Goal: Information Seeking & Learning: Learn about a topic

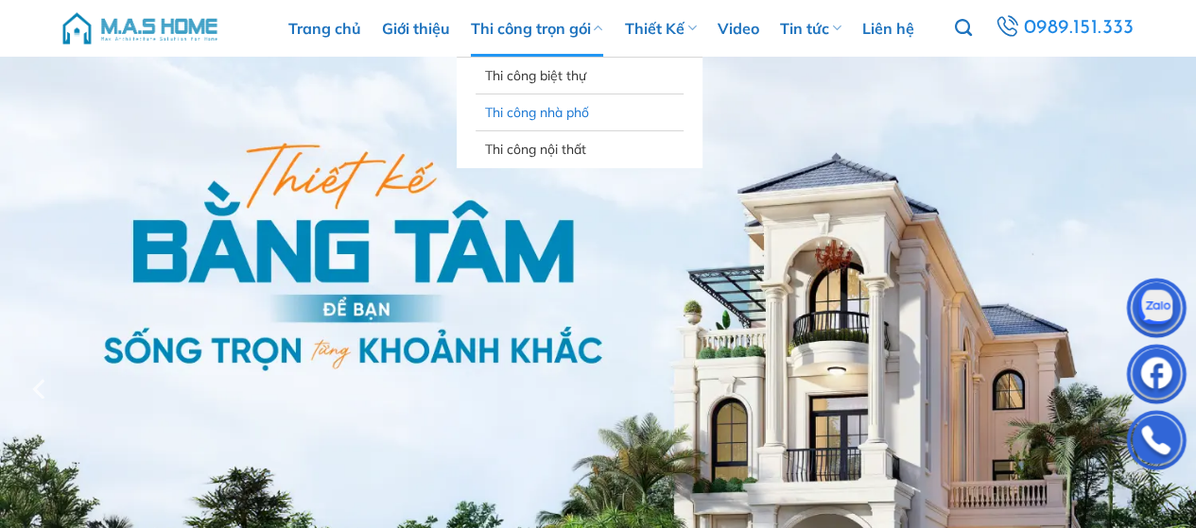
click at [546, 113] on link "Thi công nhà phố" at bounding box center [579, 113] width 189 height 36
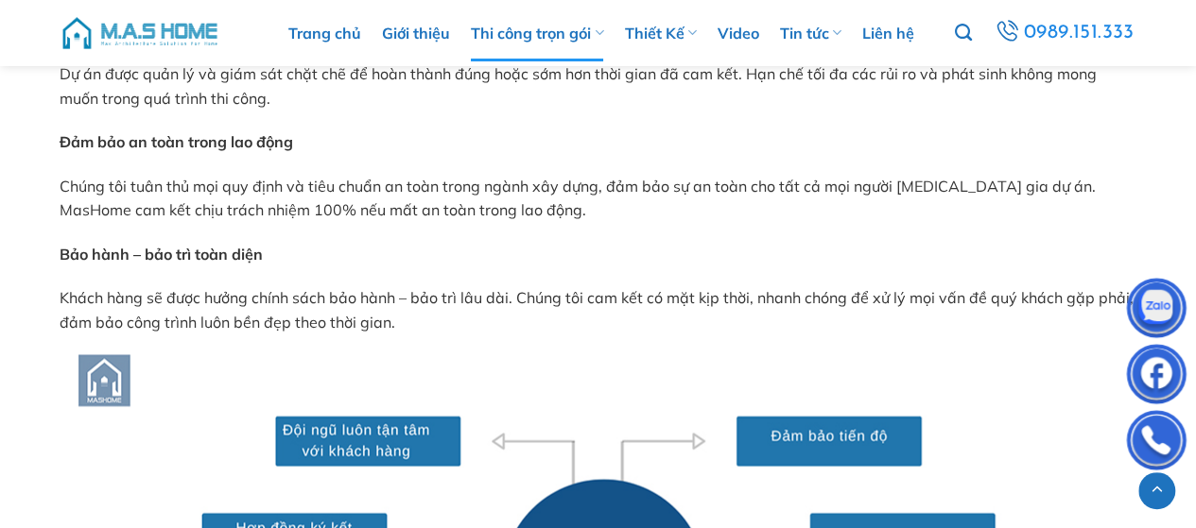
scroll to position [8209, 0]
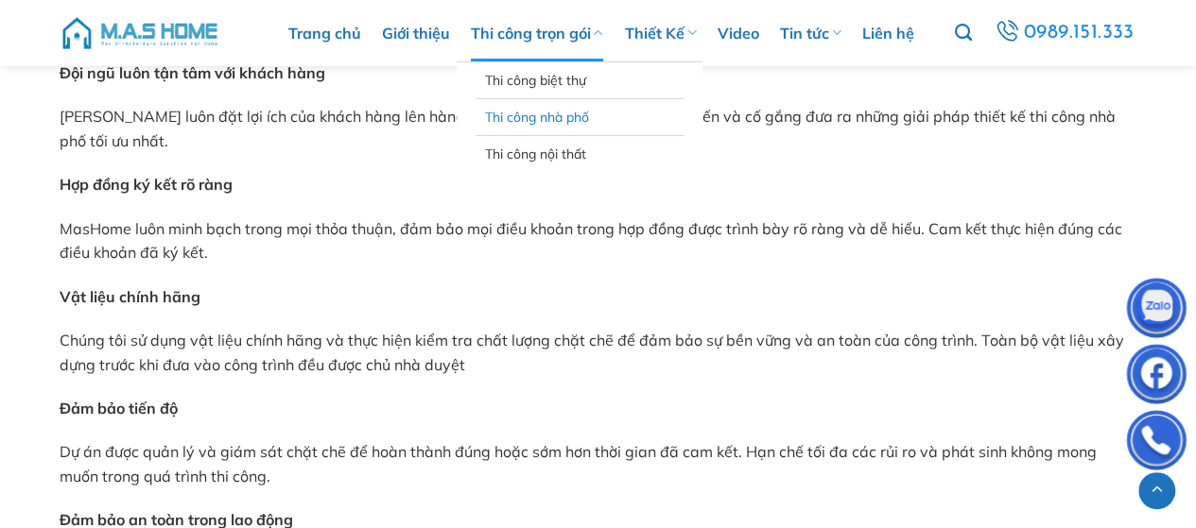
click at [566, 116] on link "Thi công nhà phố" at bounding box center [579, 117] width 189 height 36
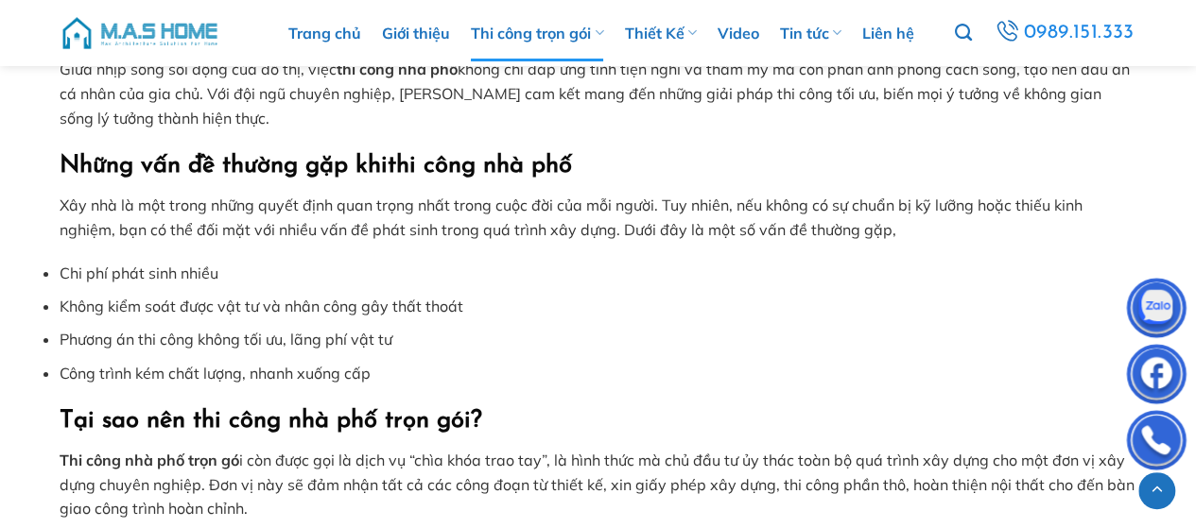
scroll to position [3498, 0]
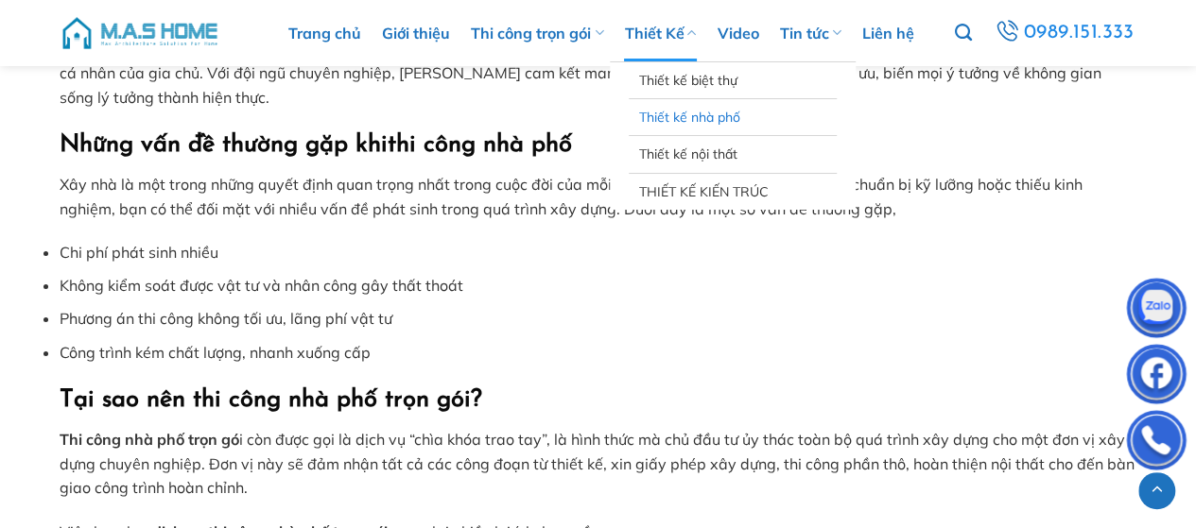
click at [685, 109] on link "Thiết kế nhà phố" at bounding box center [732, 117] width 189 height 36
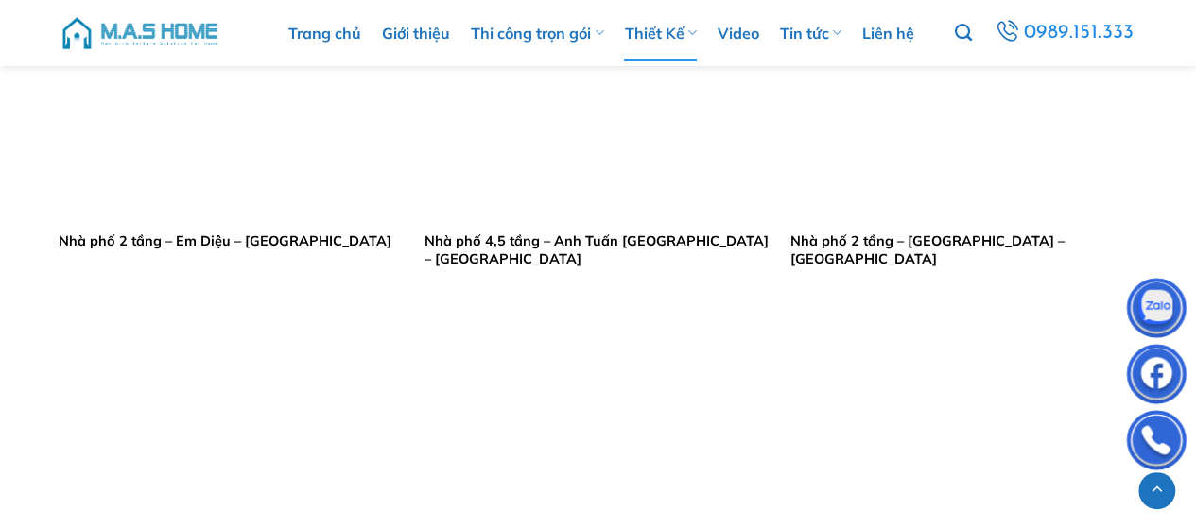
scroll to position [3876, 0]
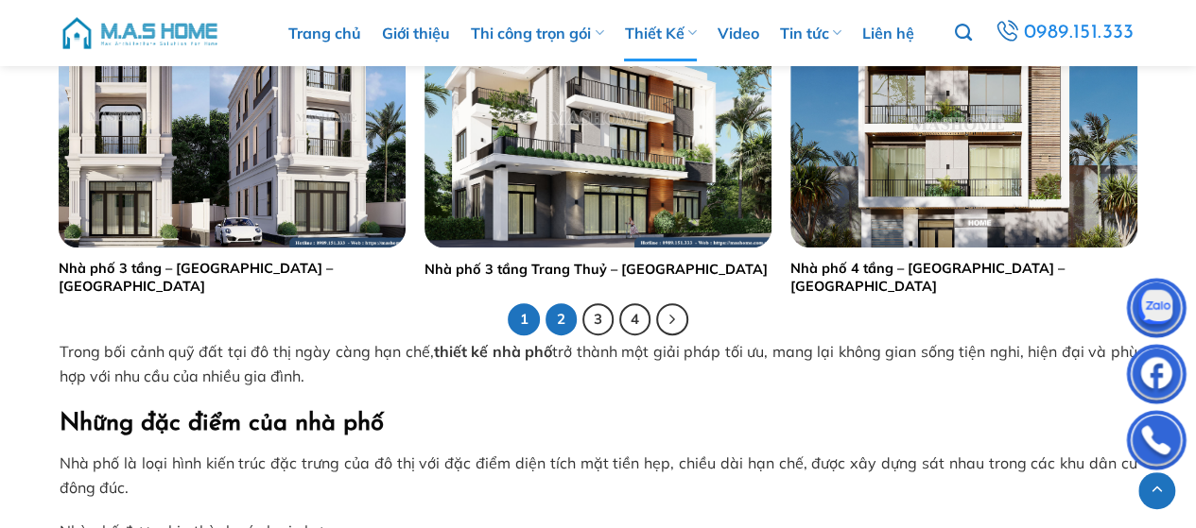
click at [569, 326] on link "2" at bounding box center [561, 319] width 32 height 32
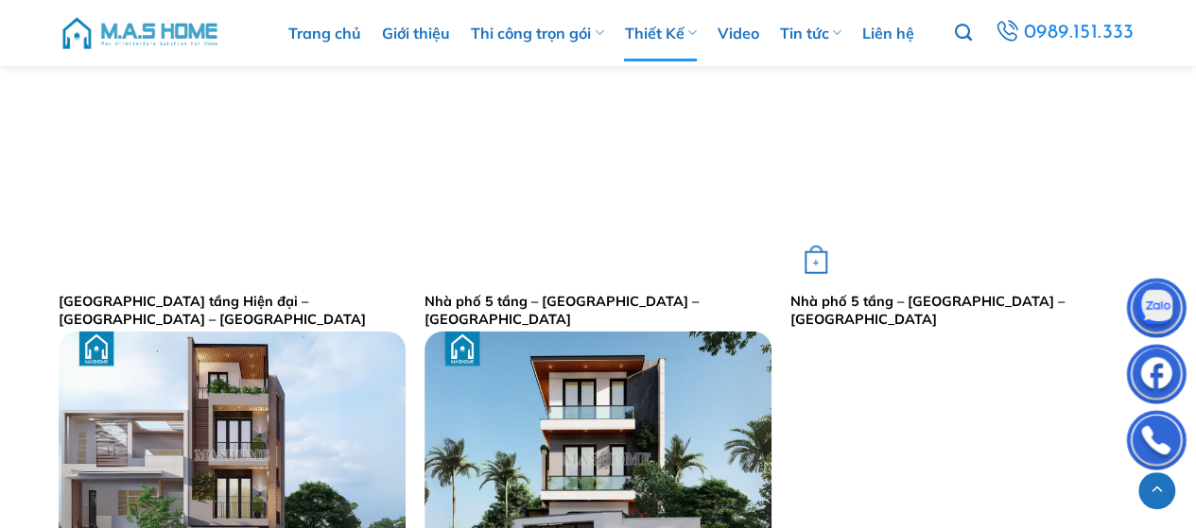
scroll to position [2363, 0]
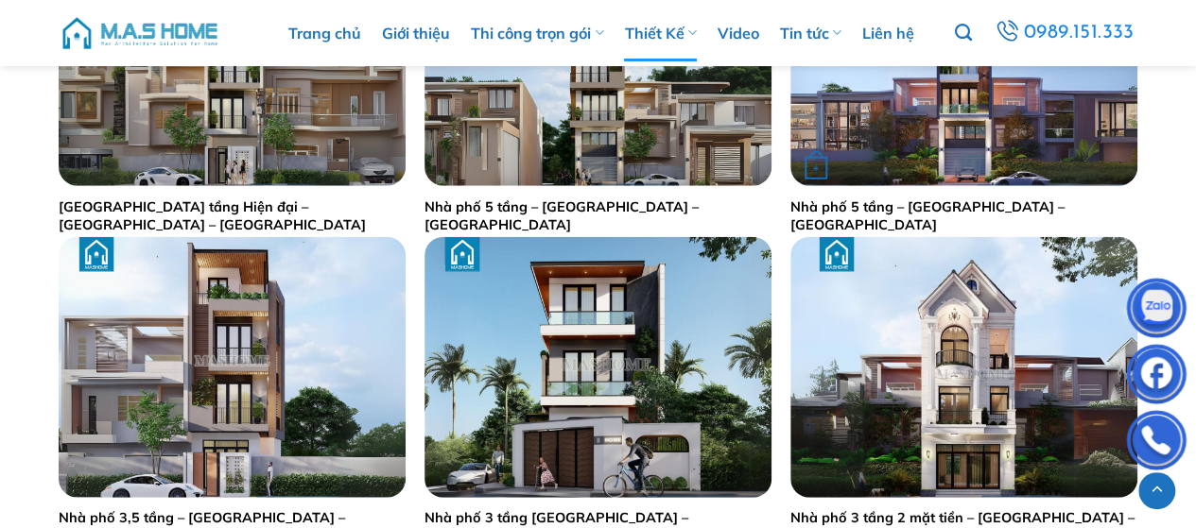
click at [915, 207] on link "Nhà phố 5 tầng – [GEOGRAPHIC_DATA] – [GEOGRAPHIC_DATA]" at bounding box center [963, 216] width 347 height 35
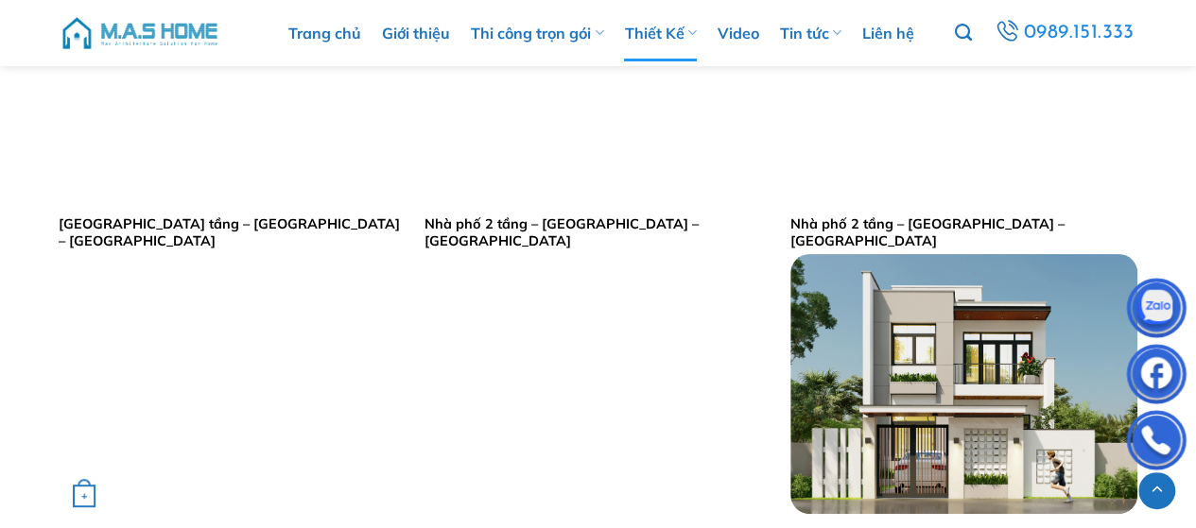
scroll to position [3876, 0]
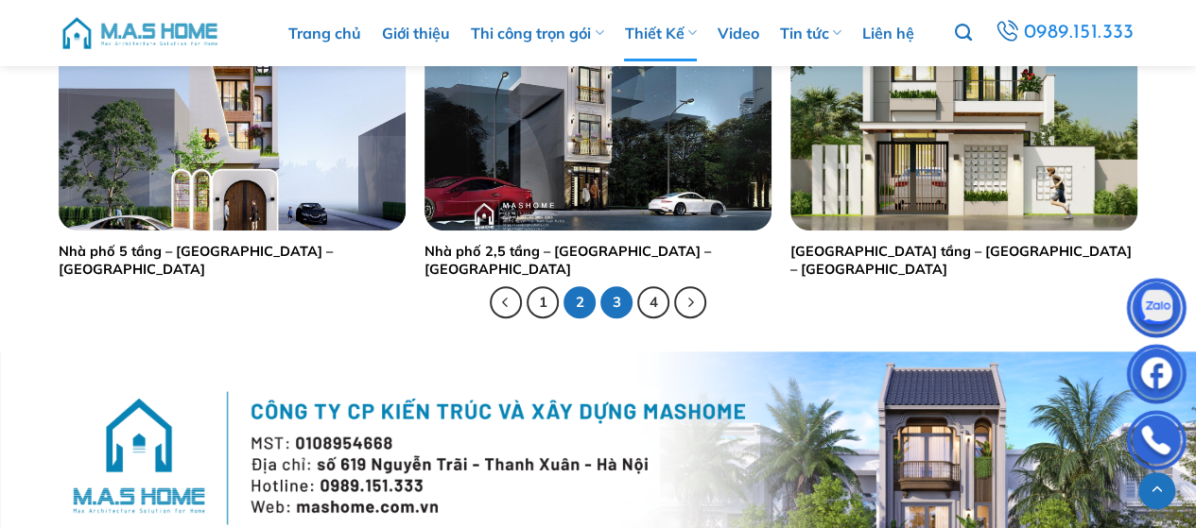
click at [619, 302] on link "3" at bounding box center [616, 302] width 32 height 32
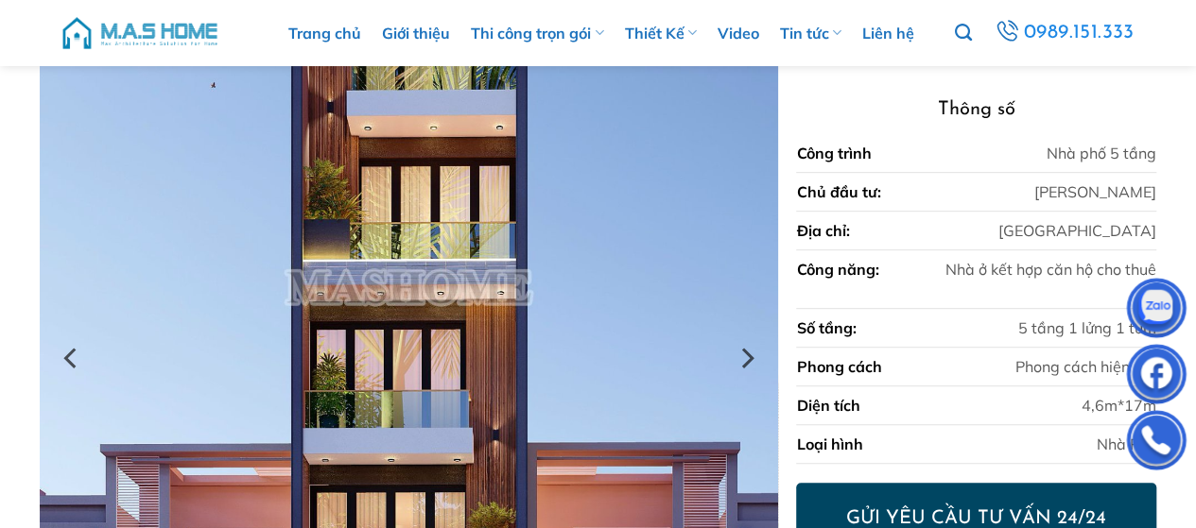
scroll to position [452, 0]
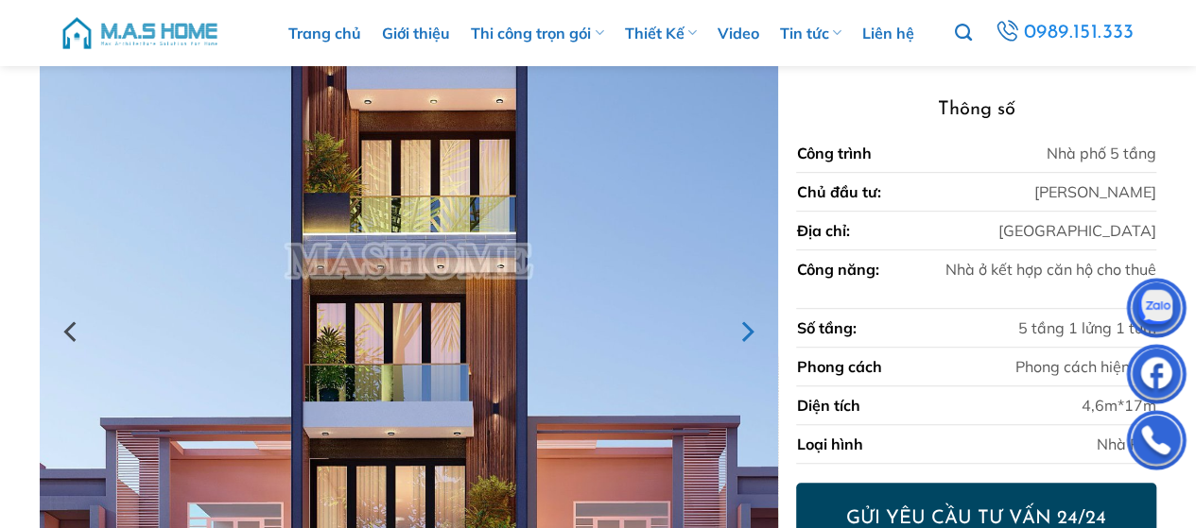
click at [745, 321] on icon "Next" at bounding box center [746, 332] width 34 height 34
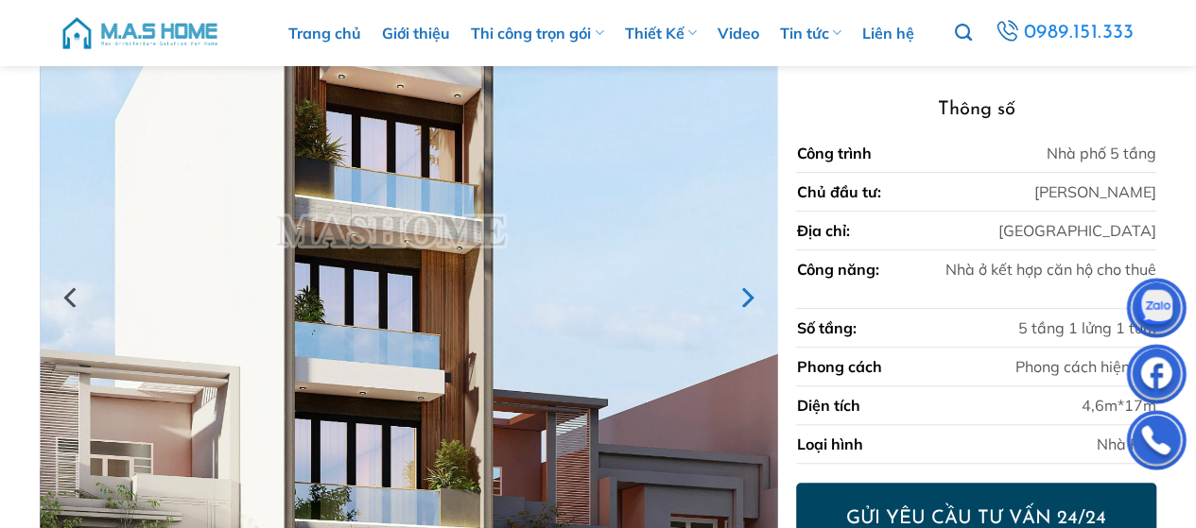
click at [747, 298] on icon "Next" at bounding box center [746, 298] width 34 height 34
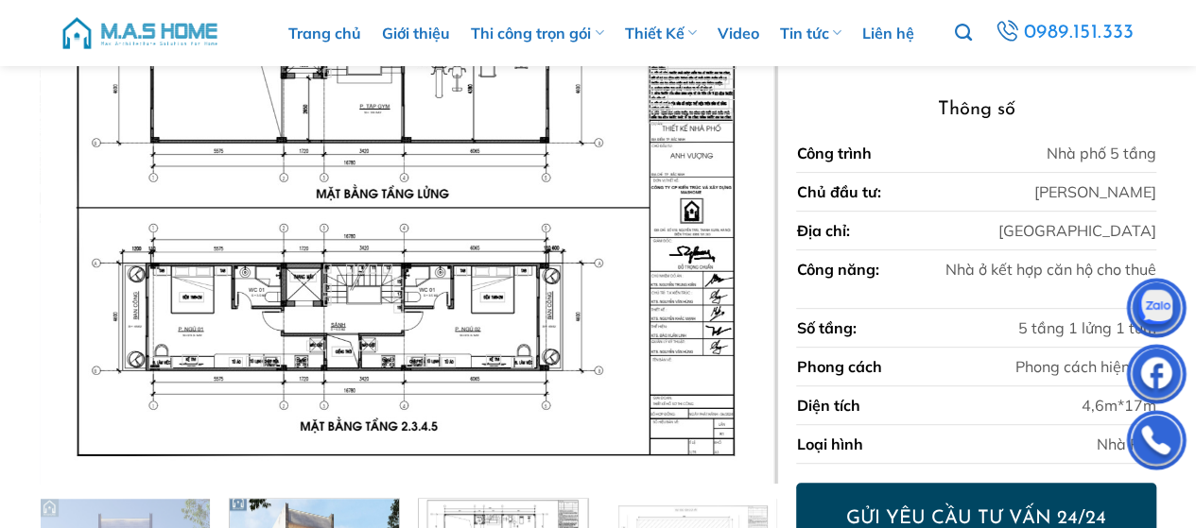
scroll to position [189, 0]
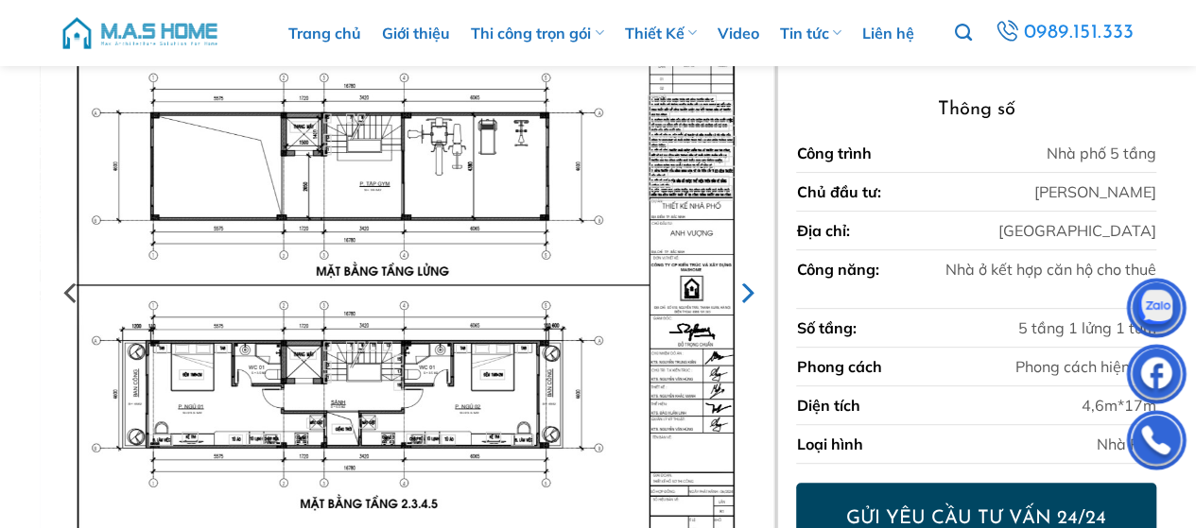
click at [747, 286] on icon "Next" at bounding box center [748, 294] width 12 height 21
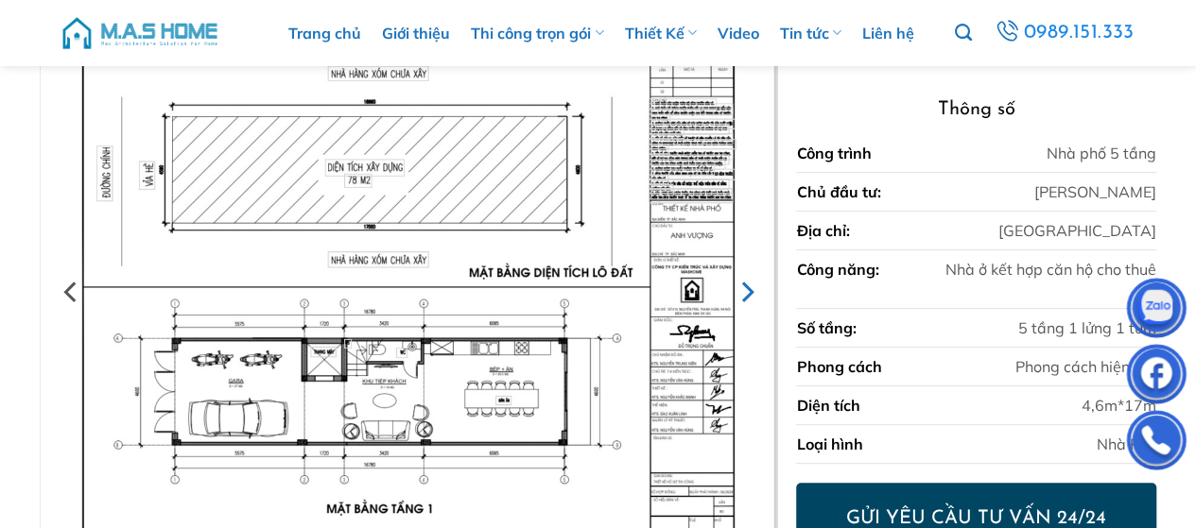
click at [747, 286] on icon "Next" at bounding box center [748, 292] width 12 height 21
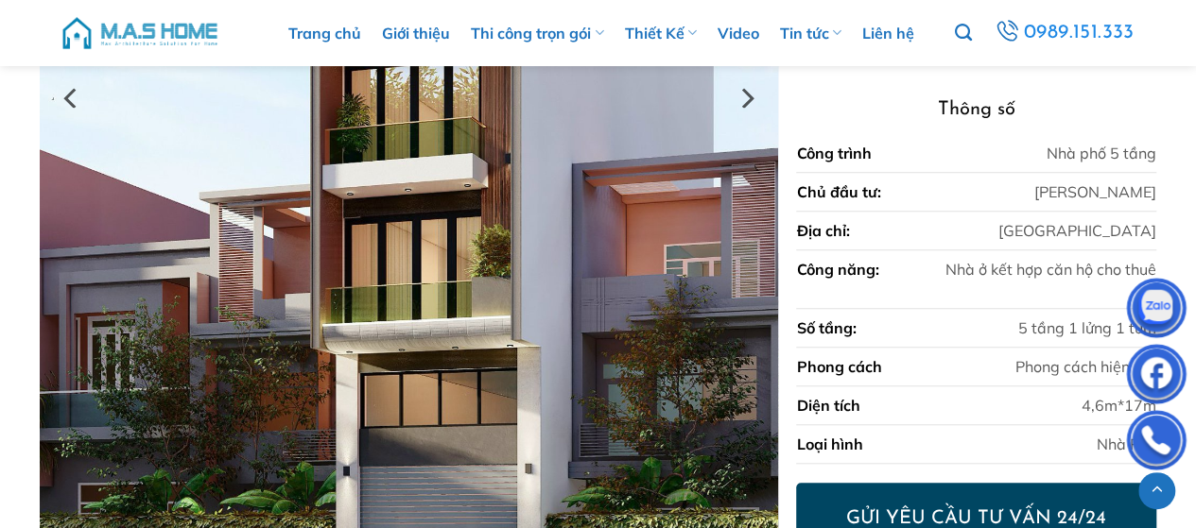
scroll to position [567, 0]
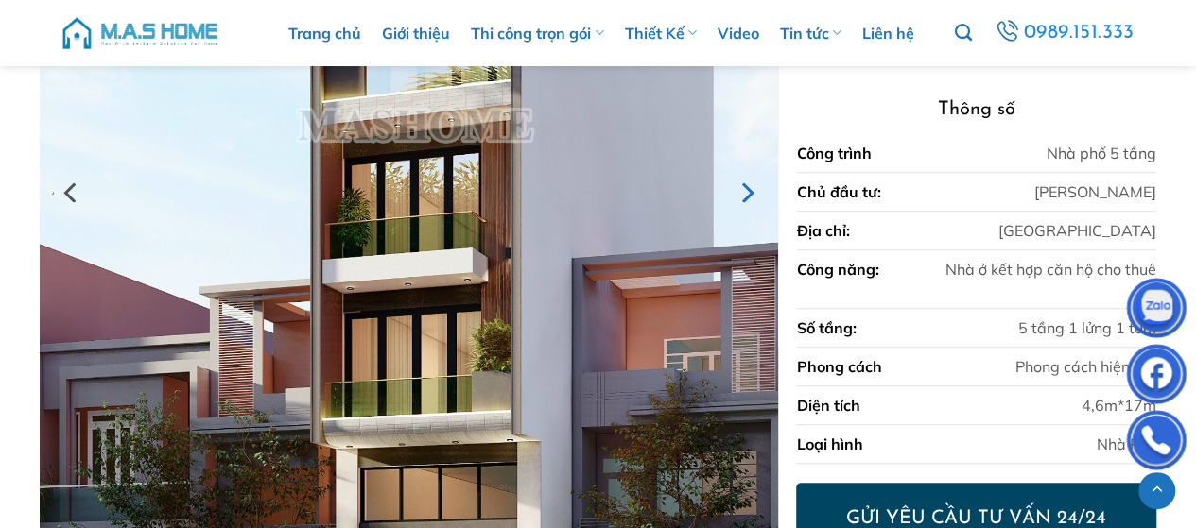
click at [739, 192] on icon "Next" at bounding box center [746, 193] width 34 height 34
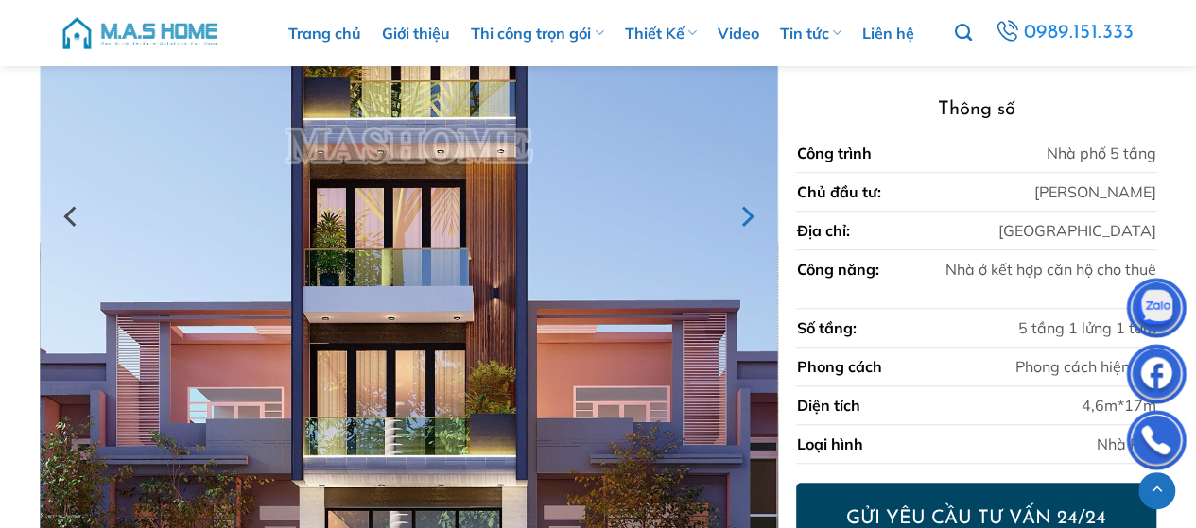
click at [747, 211] on icon "Next" at bounding box center [748, 216] width 12 height 21
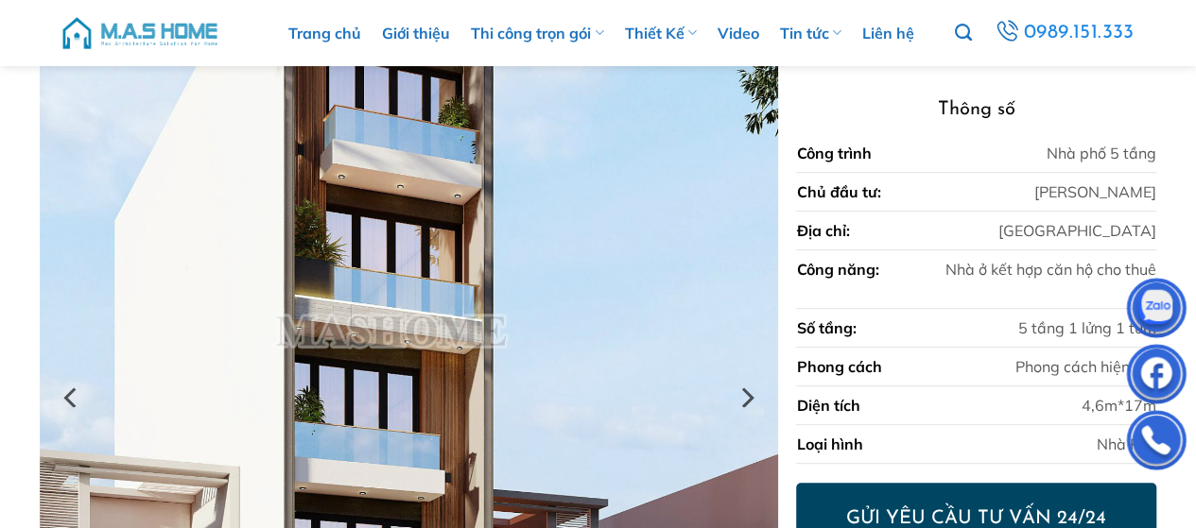
scroll to position [473, 0]
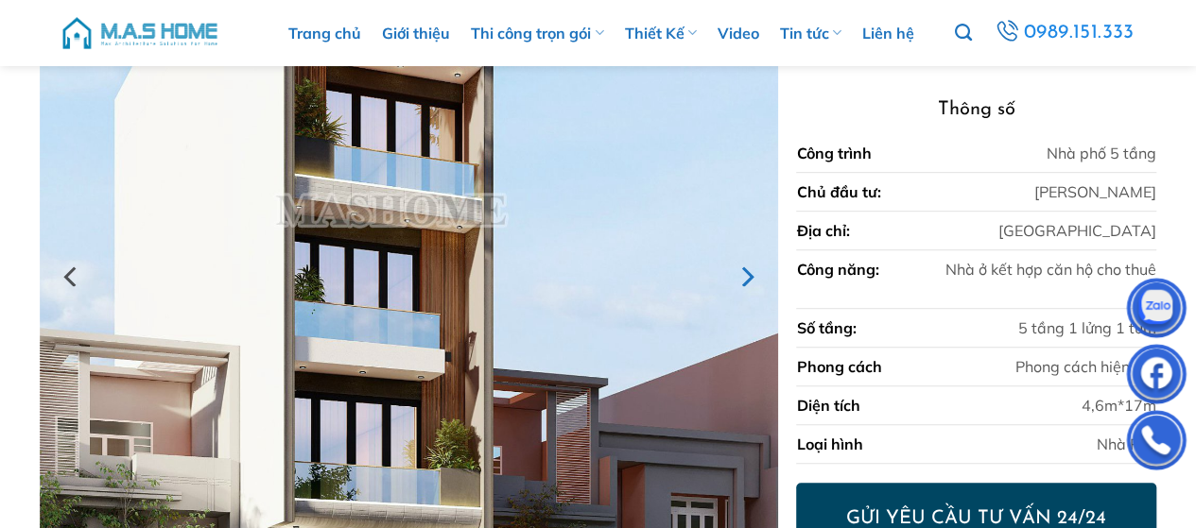
click at [749, 285] on icon "Next" at bounding box center [746, 277] width 34 height 34
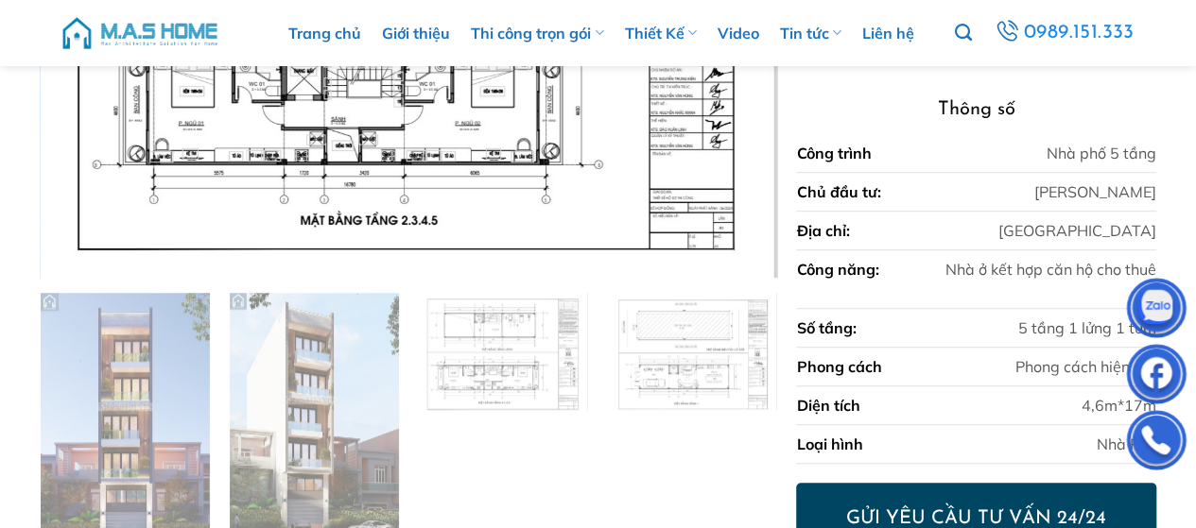
scroll to position [284, 0]
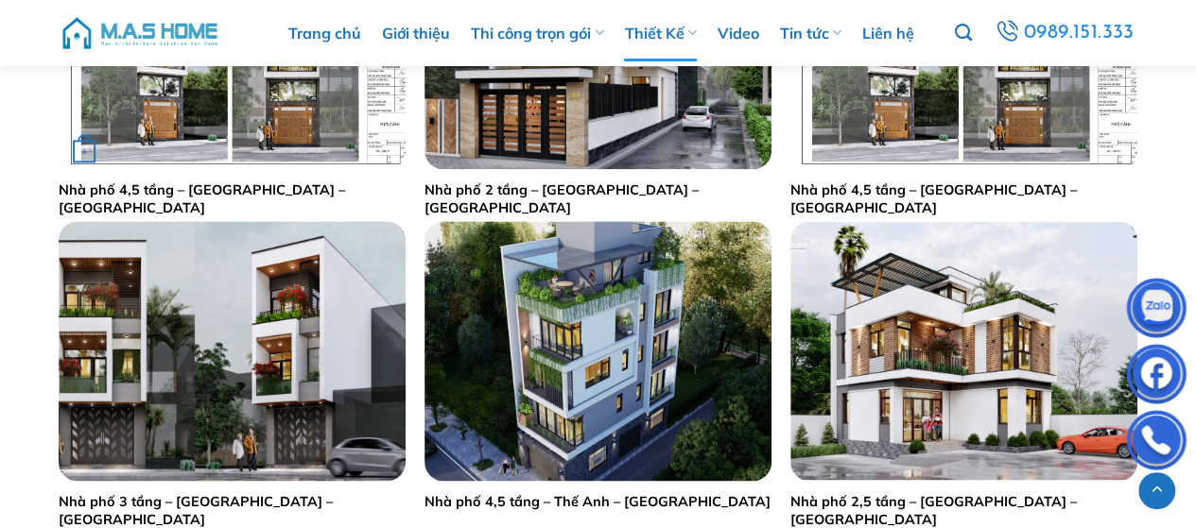
scroll to position [945, 0]
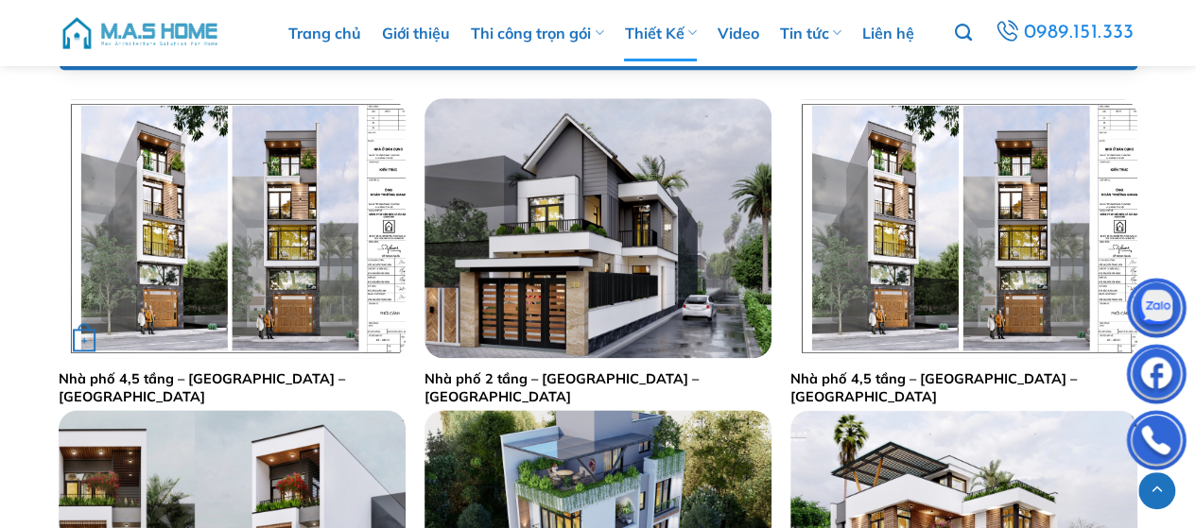
click at [251, 380] on link "Nhà phố 4,5 tầng – Anh Hùng – Đông Anh" at bounding box center [232, 388] width 347 height 35
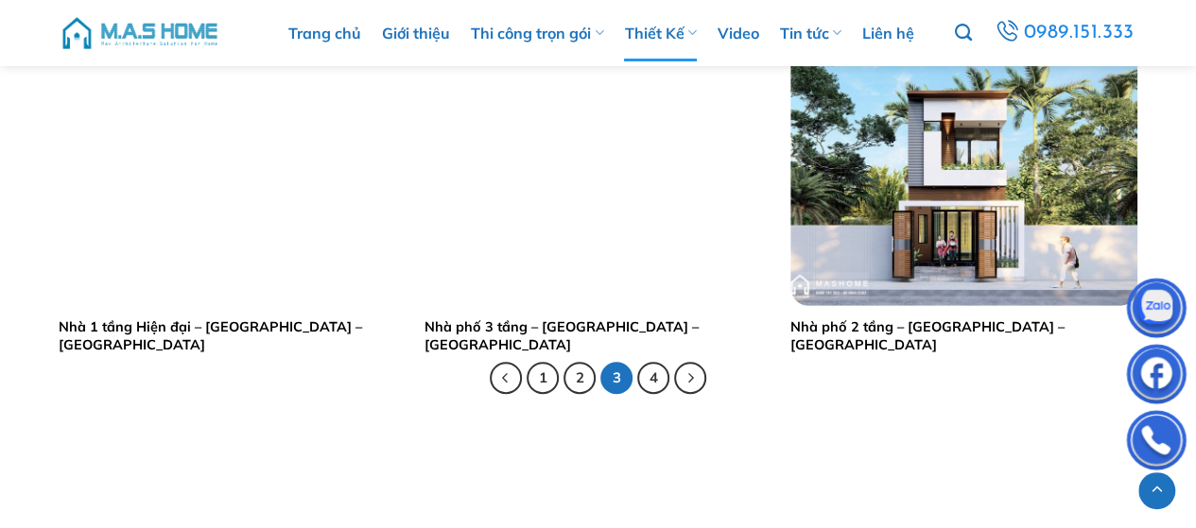
scroll to position [3970, 0]
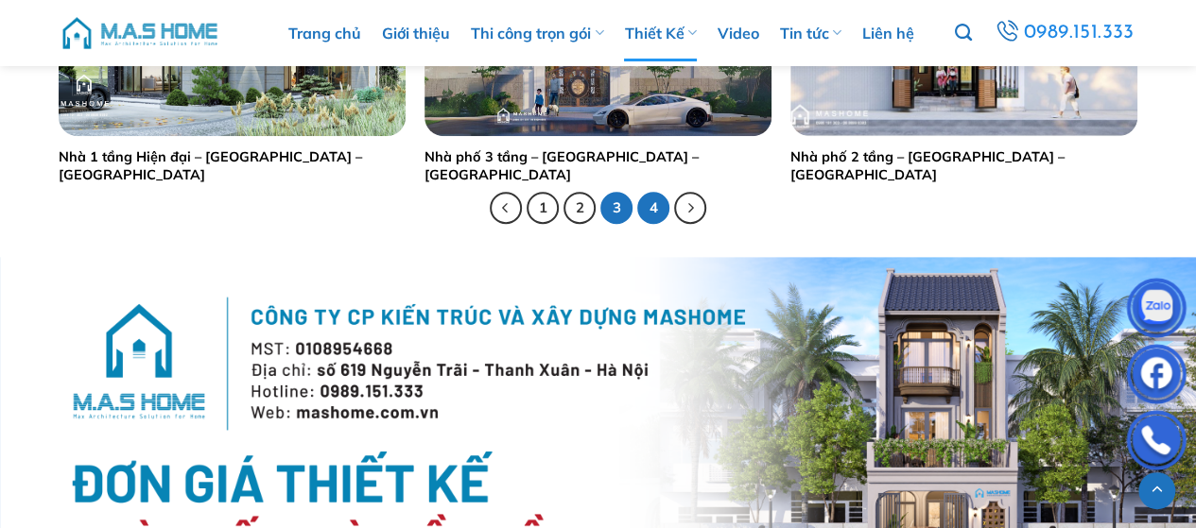
click at [651, 206] on link "4" at bounding box center [653, 208] width 32 height 32
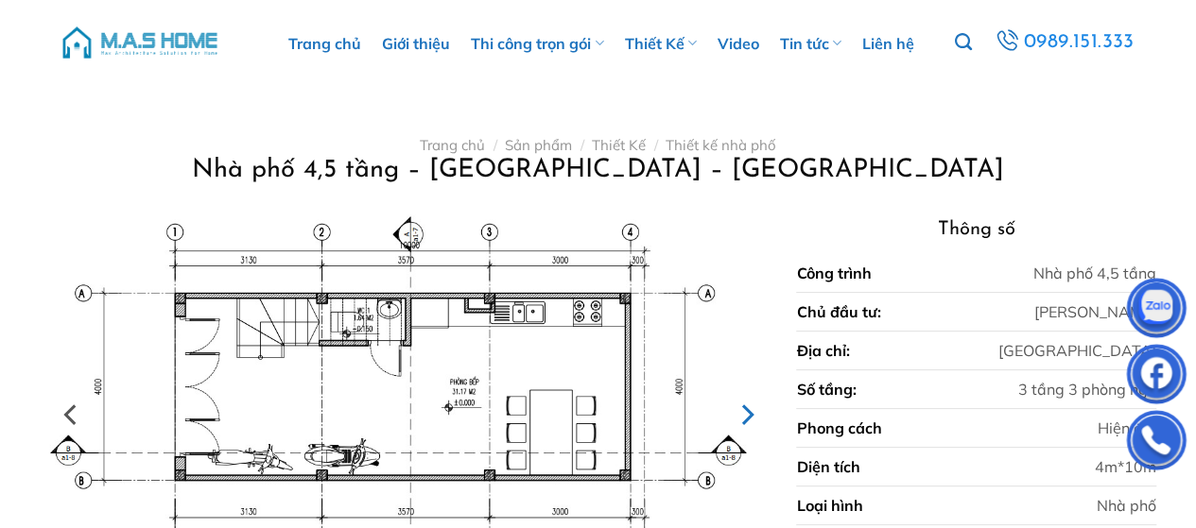
click at [750, 419] on icon "Next" at bounding box center [748, 415] width 12 height 21
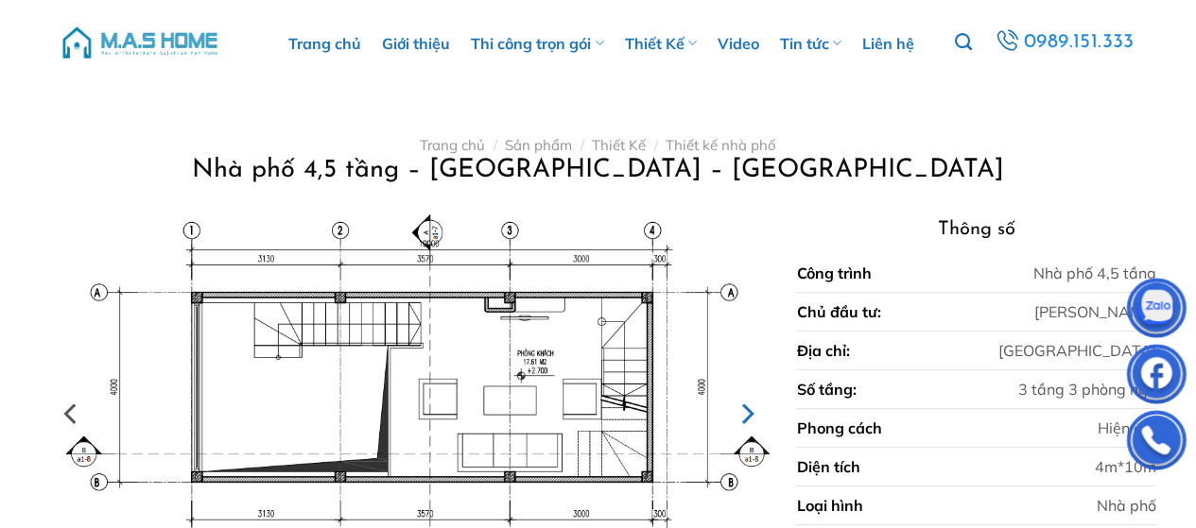
click at [747, 417] on icon "Next" at bounding box center [746, 414] width 34 height 34
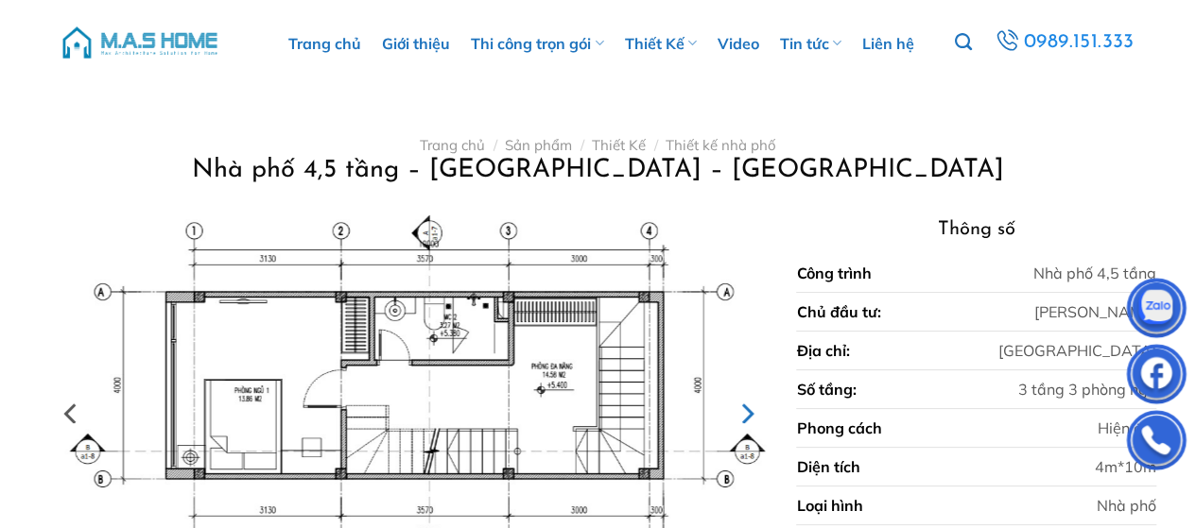
click at [747, 417] on icon "Next" at bounding box center [748, 414] width 12 height 21
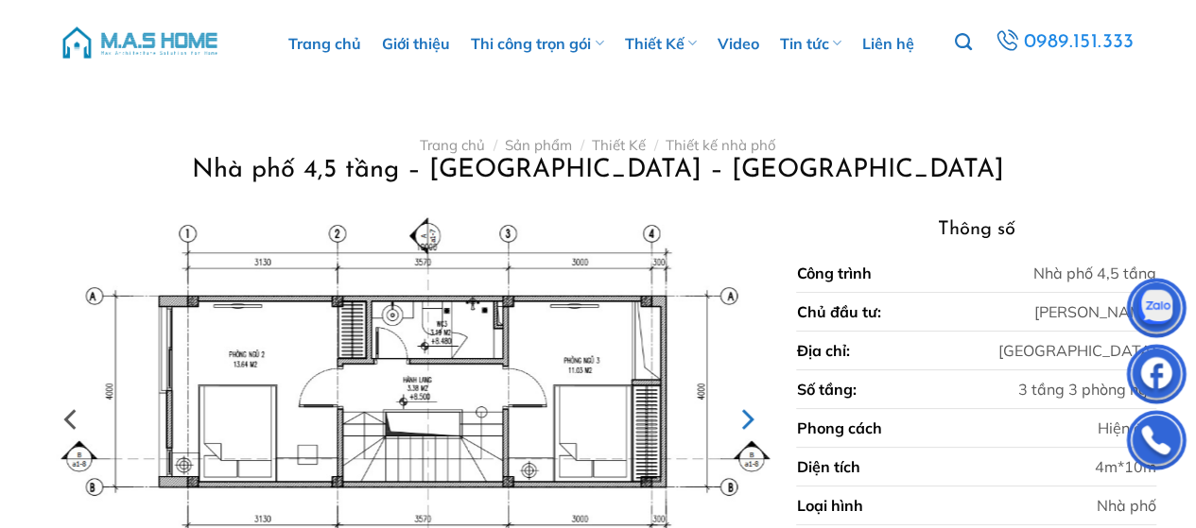
click at [747, 417] on icon "Next" at bounding box center [748, 419] width 12 height 21
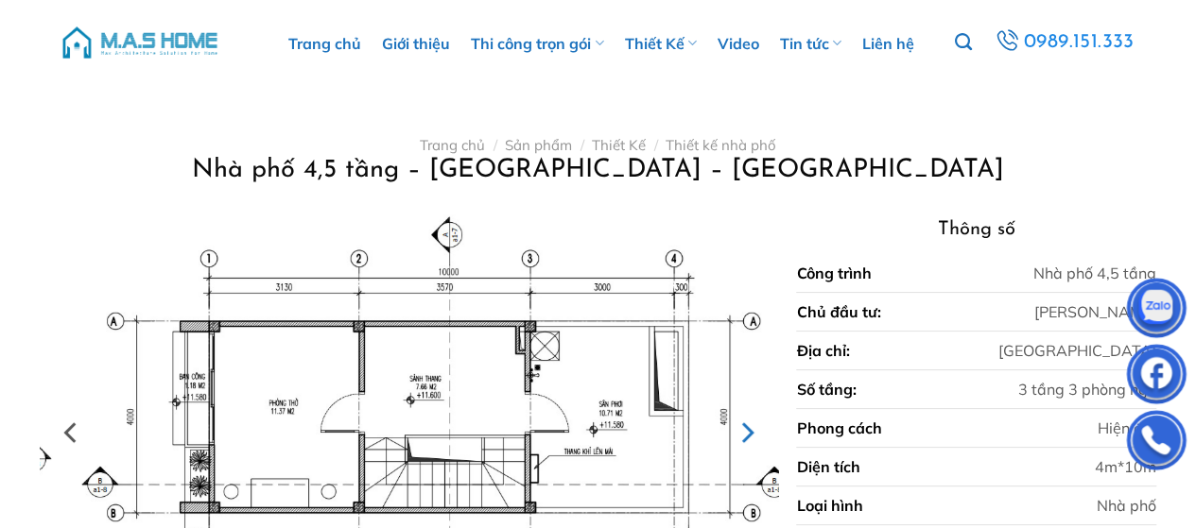
click at [747, 417] on icon "Next" at bounding box center [746, 433] width 34 height 34
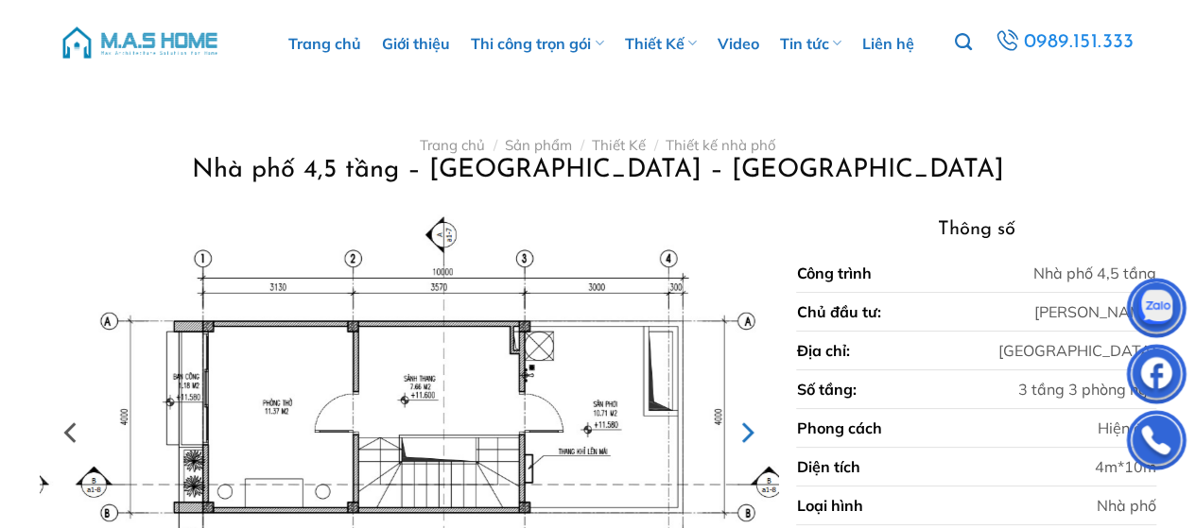
click at [747, 417] on icon "Next" at bounding box center [746, 433] width 34 height 34
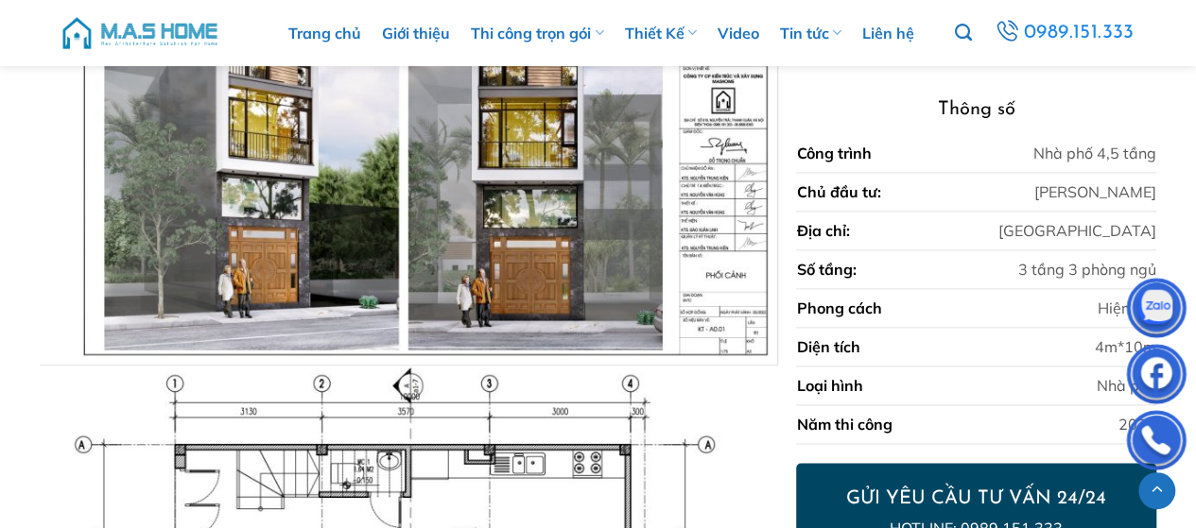
scroll to position [1323, 0]
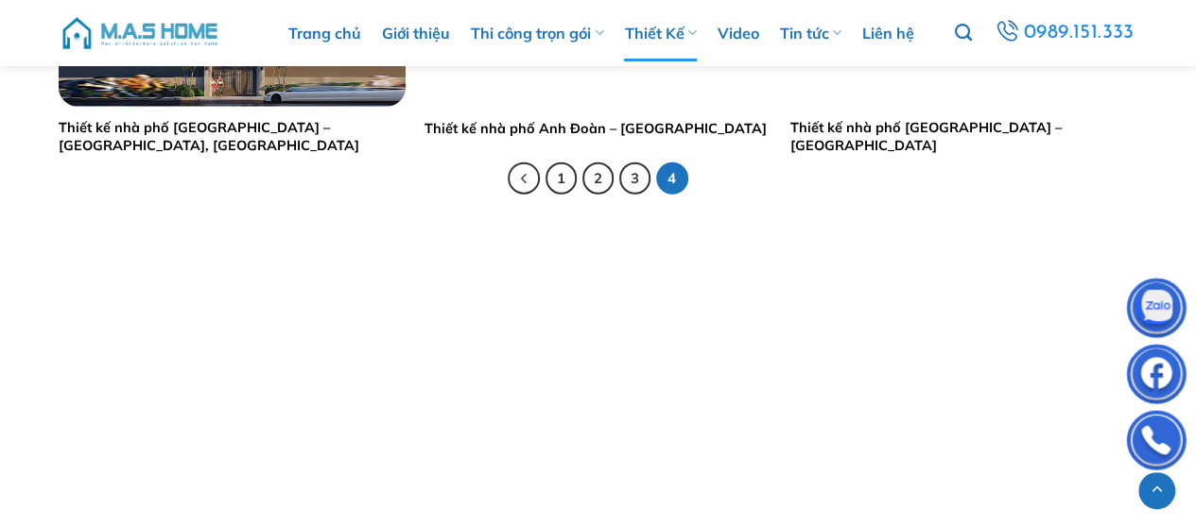
scroll to position [2363, 0]
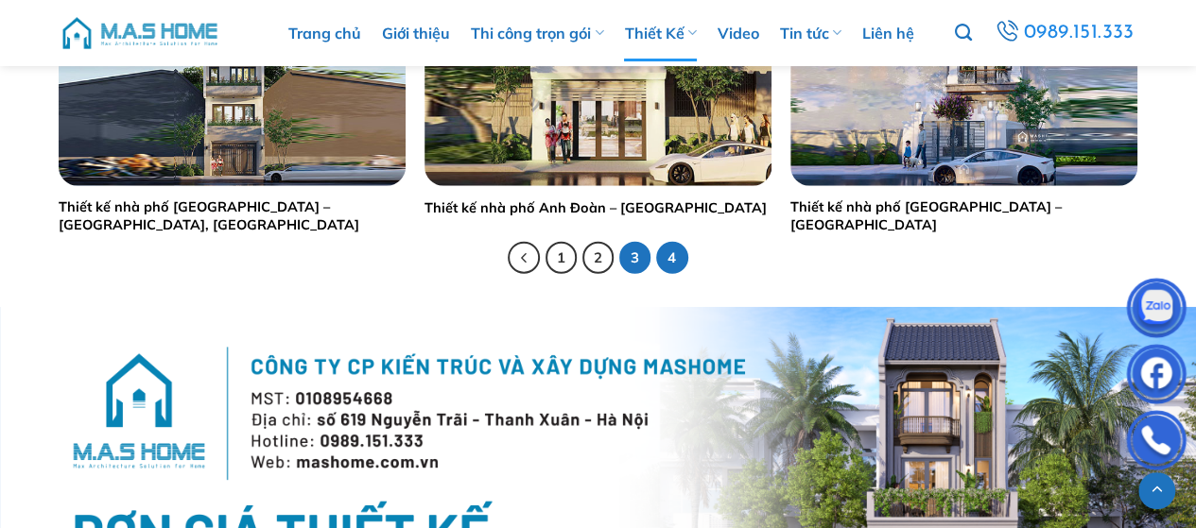
click at [640, 257] on link "3" at bounding box center [635, 258] width 32 height 32
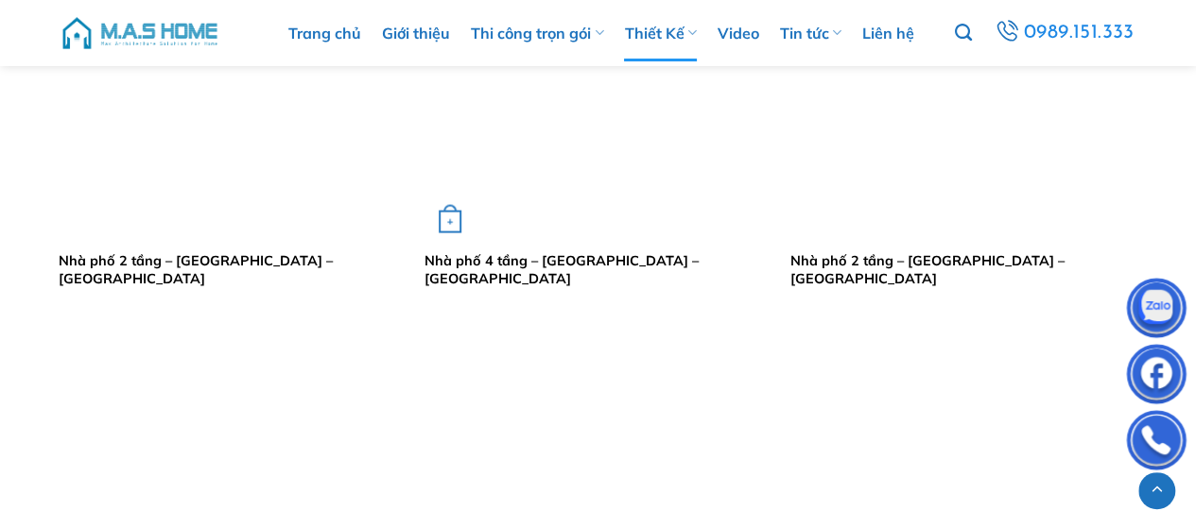
scroll to position [1796, 0]
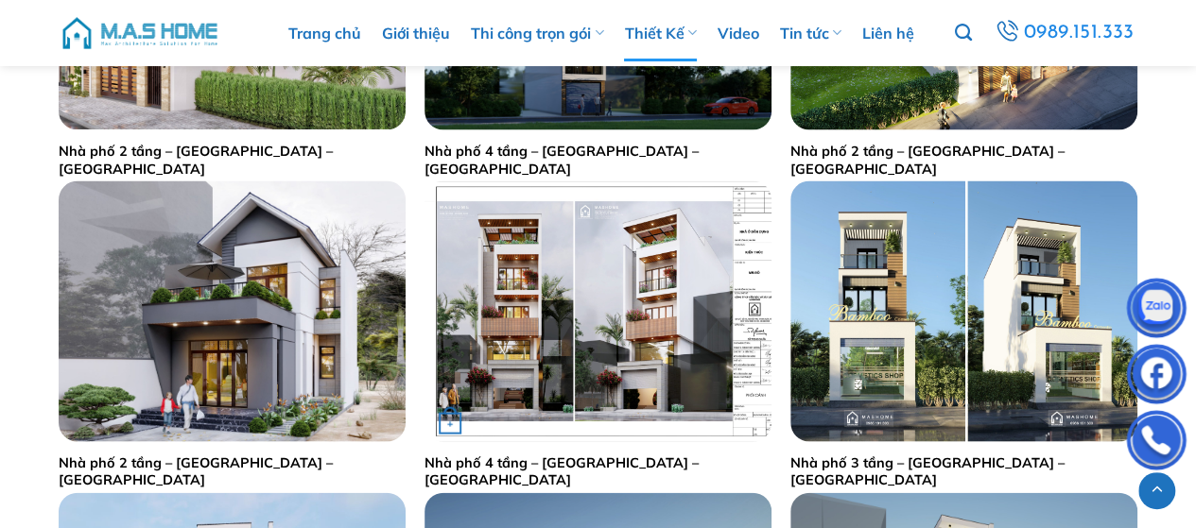
click at [562, 466] on link "Nhà phố 4 tầng – [GEOGRAPHIC_DATA] – [GEOGRAPHIC_DATA]" at bounding box center [597, 472] width 347 height 35
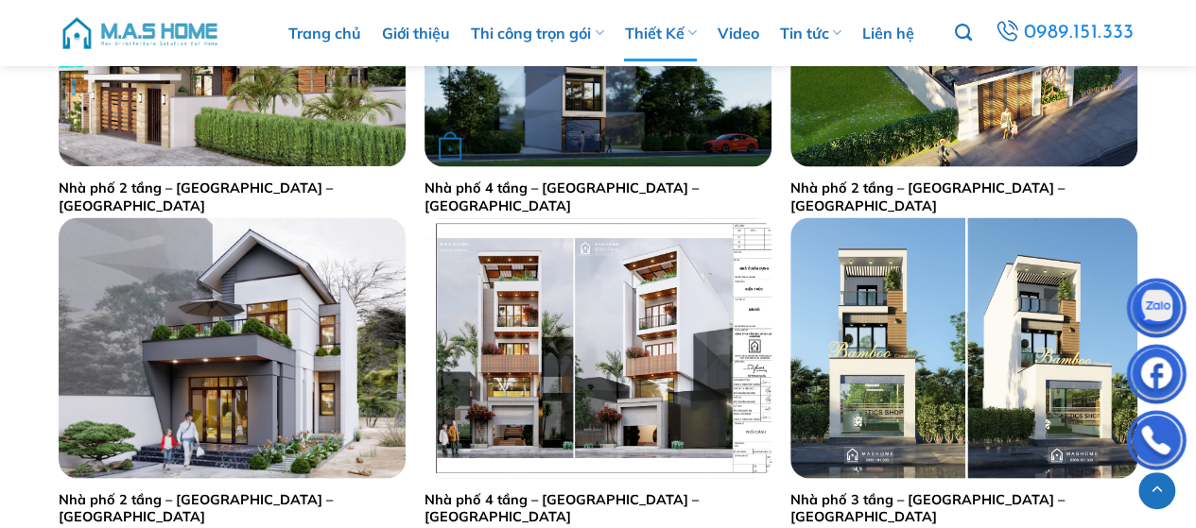
scroll to position [1891, 0]
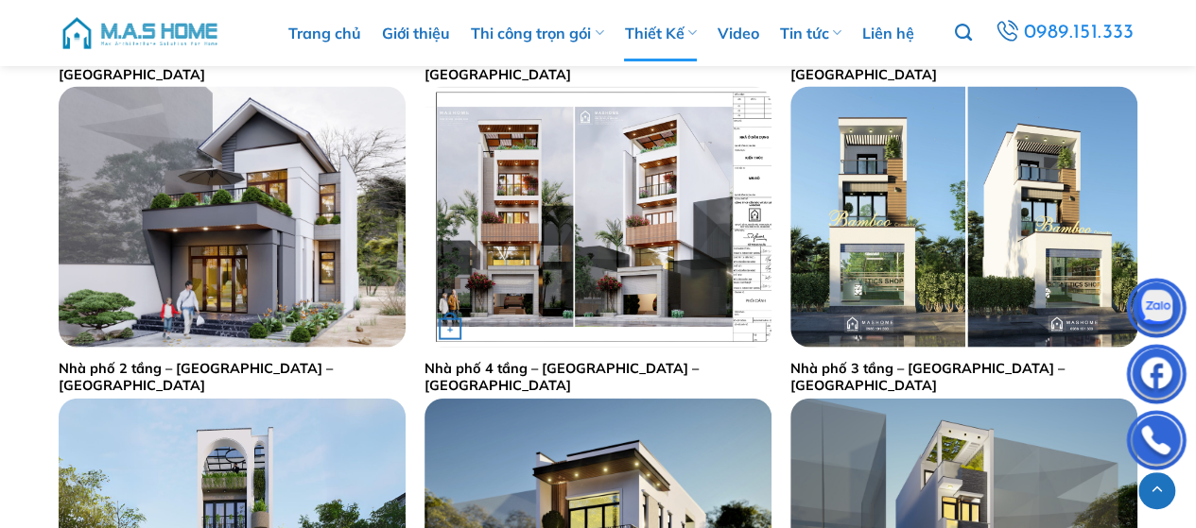
click at [564, 368] on link "Nhà phố 4 tầng – [GEOGRAPHIC_DATA] – [GEOGRAPHIC_DATA]" at bounding box center [597, 377] width 347 height 35
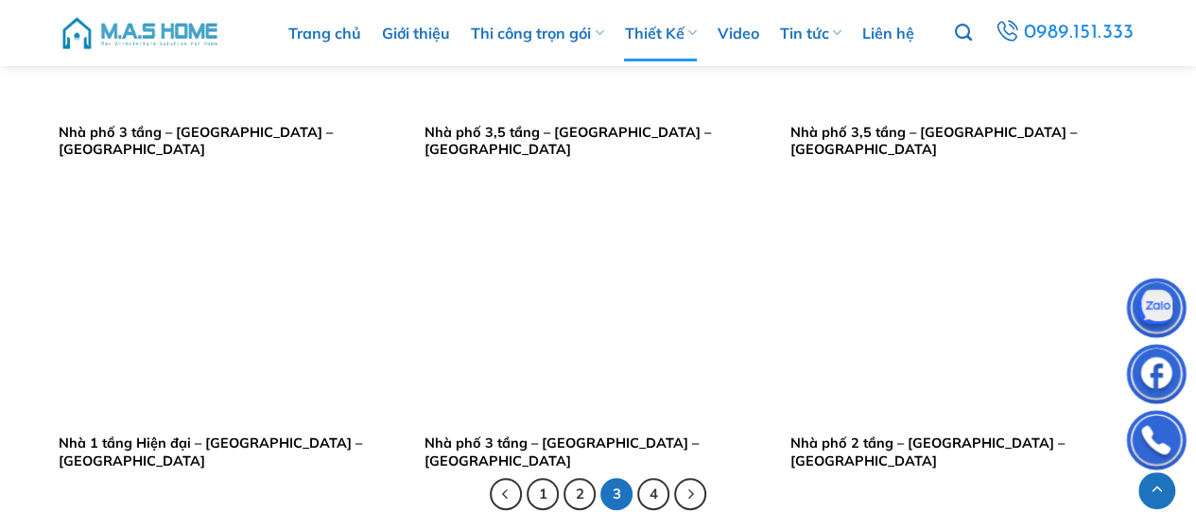
scroll to position [3687, 0]
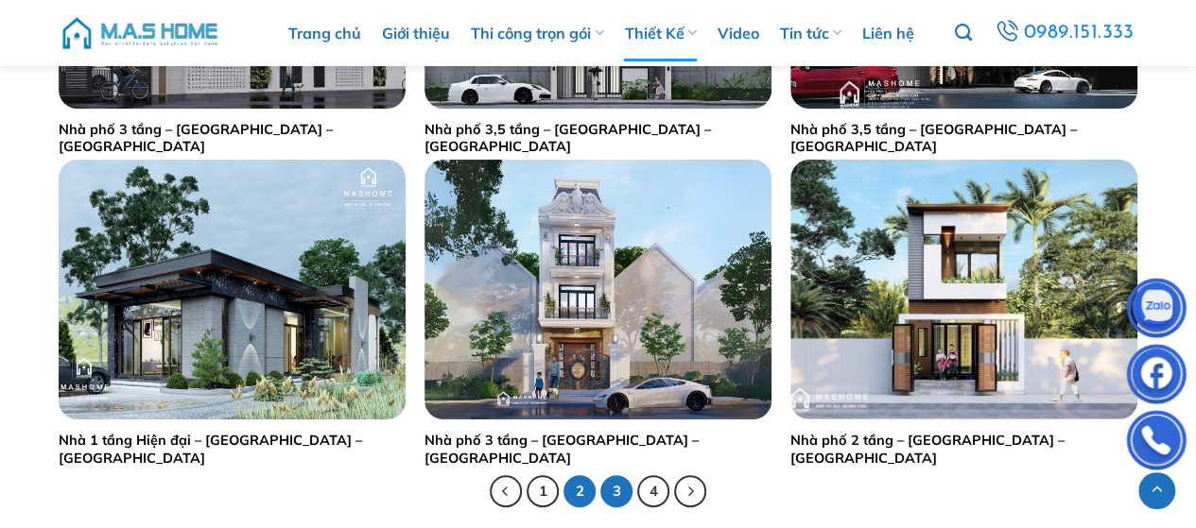
click at [581, 492] on link "2" at bounding box center [579, 492] width 32 height 32
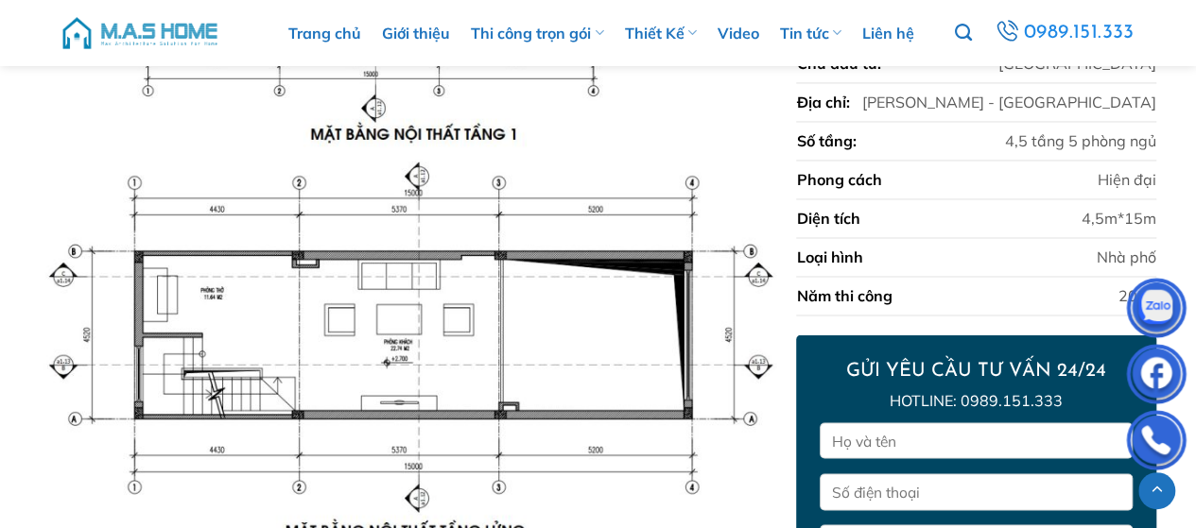
scroll to position [1513, 0]
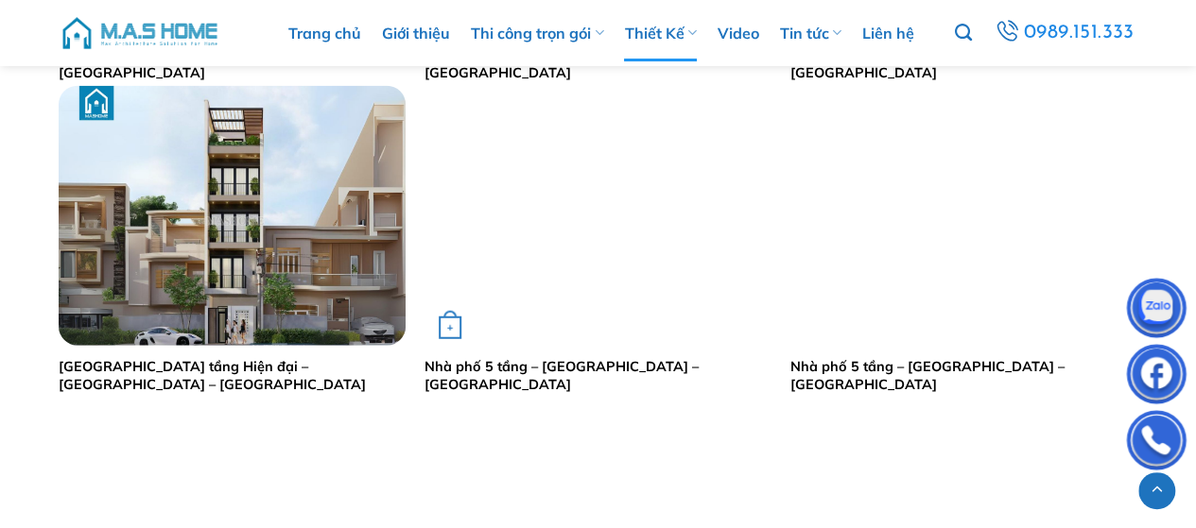
scroll to position [2174, 0]
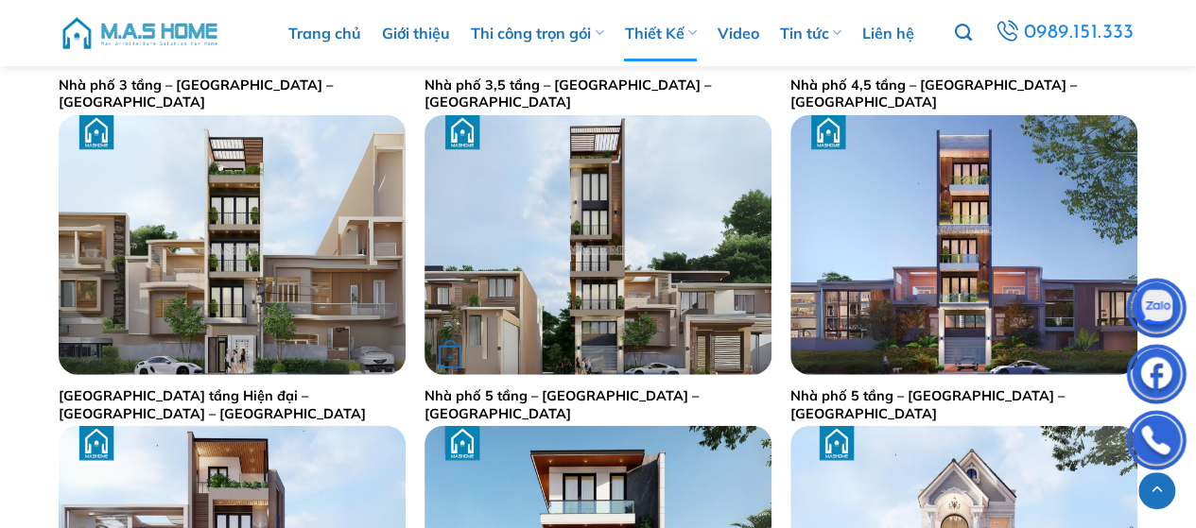
click at [612, 398] on link "Nhà phố 5 tầng – [GEOGRAPHIC_DATA] – [GEOGRAPHIC_DATA]" at bounding box center [597, 405] width 347 height 35
click at [938, 399] on link "Nhà phố 5 tầng – [GEOGRAPHIC_DATA] – [GEOGRAPHIC_DATA]" at bounding box center [963, 405] width 347 height 35
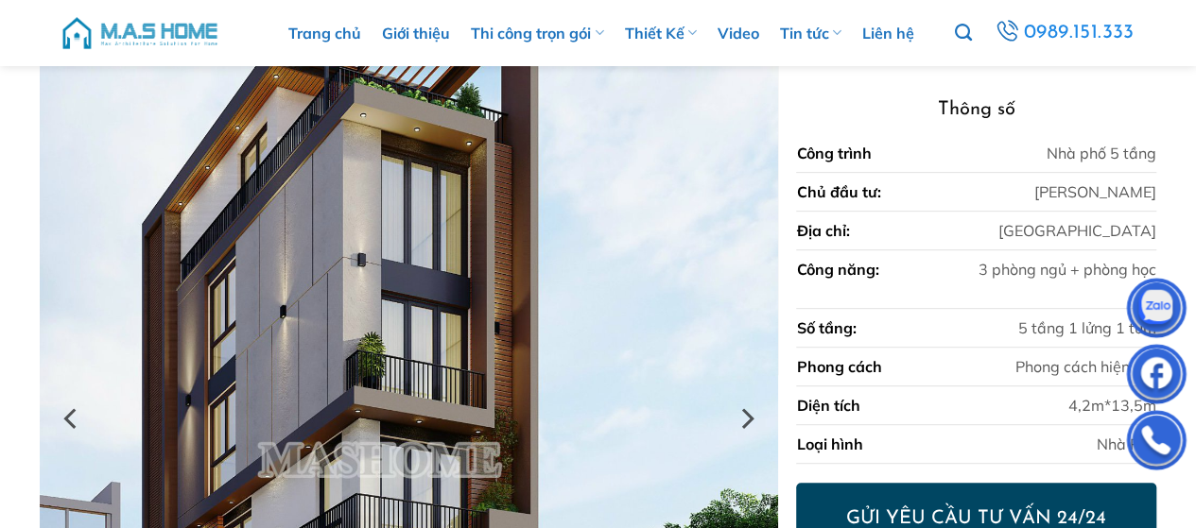
scroll to position [467, 0]
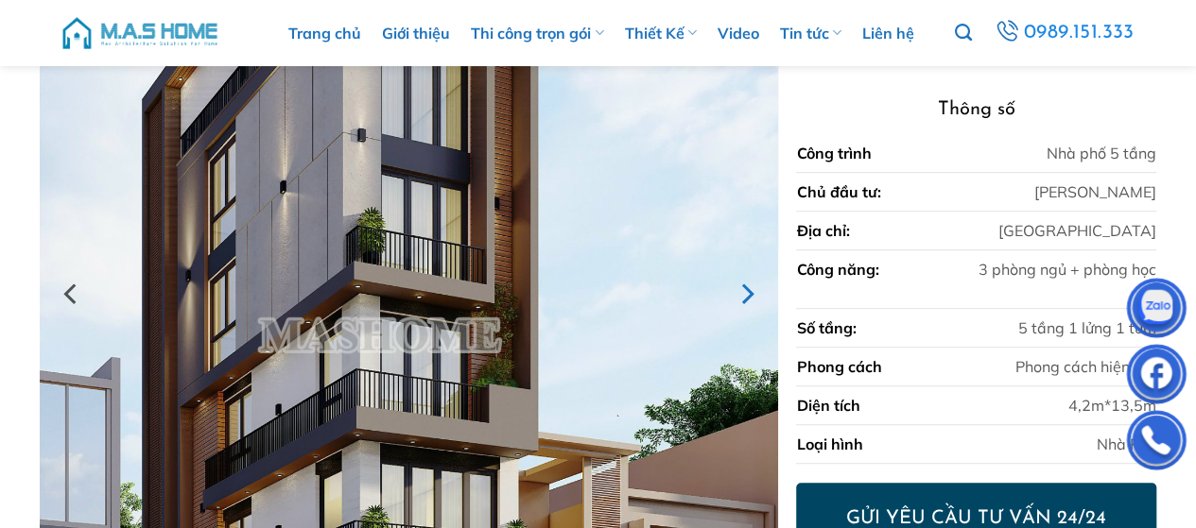
click at [754, 297] on icon "Next" at bounding box center [746, 294] width 34 height 34
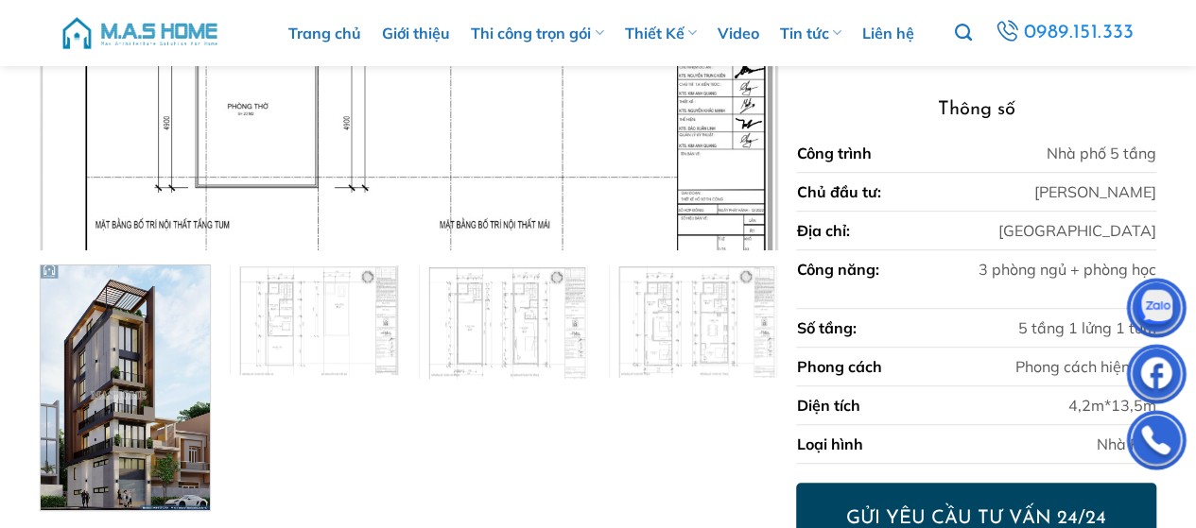
click at [754, 297] on img at bounding box center [692, 324] width 169 height 116
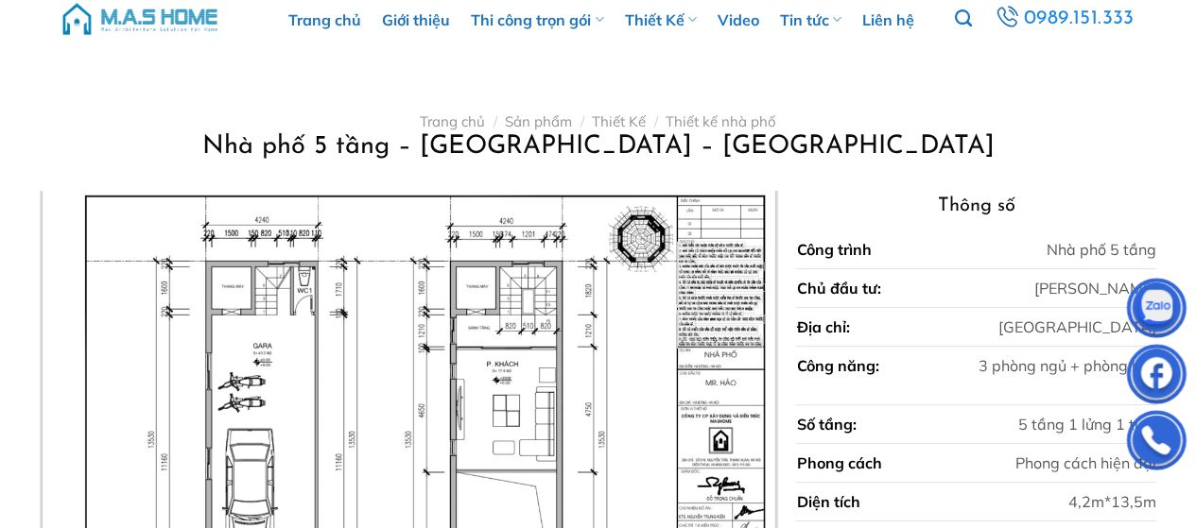
scroll to position [0, 0]
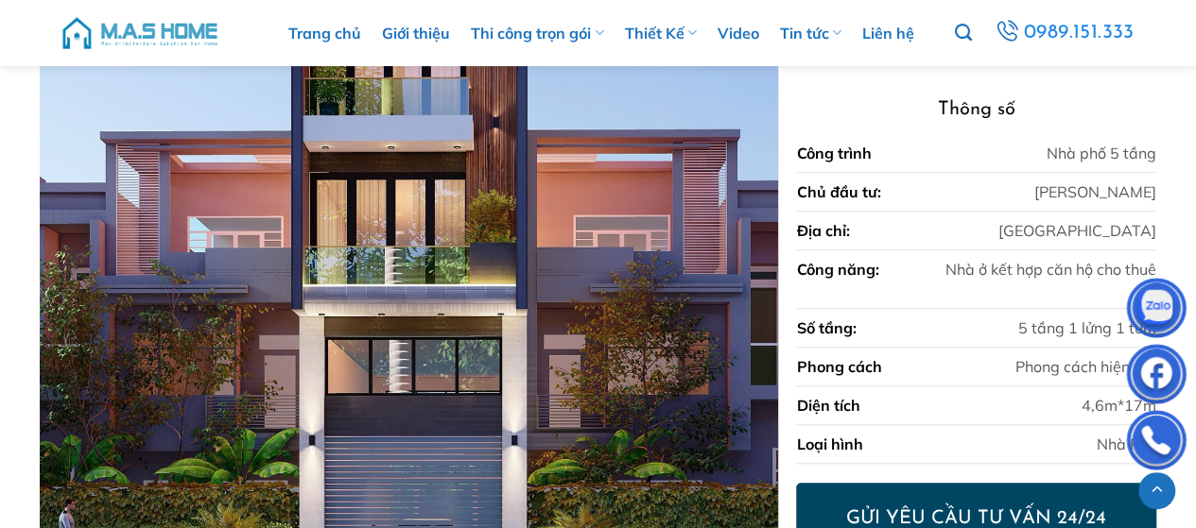
scroll to position [735, 0]
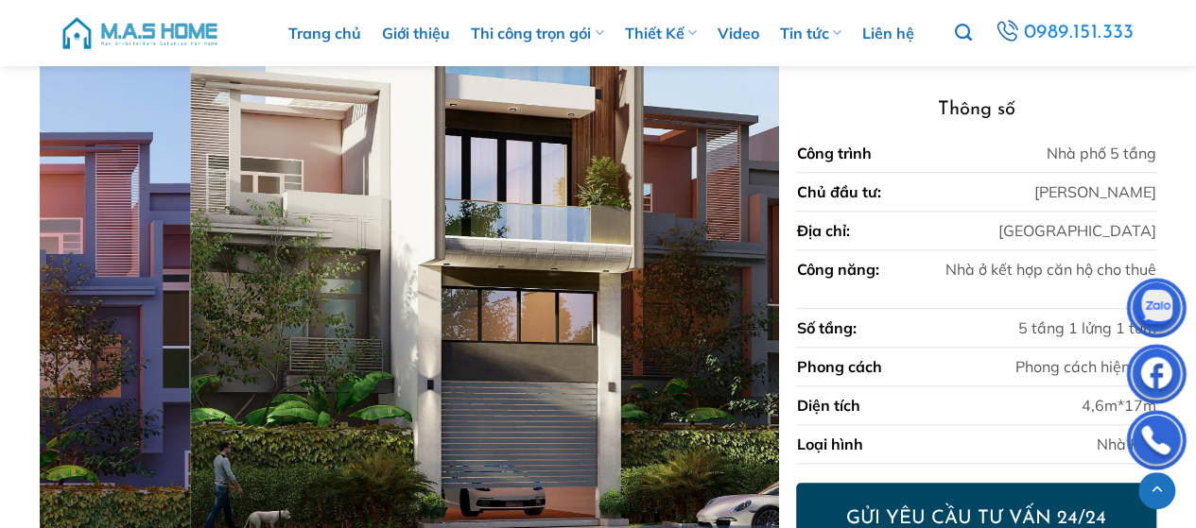
click at [113, 290] on div at bounding box center [408, 48] width 737 height 1138
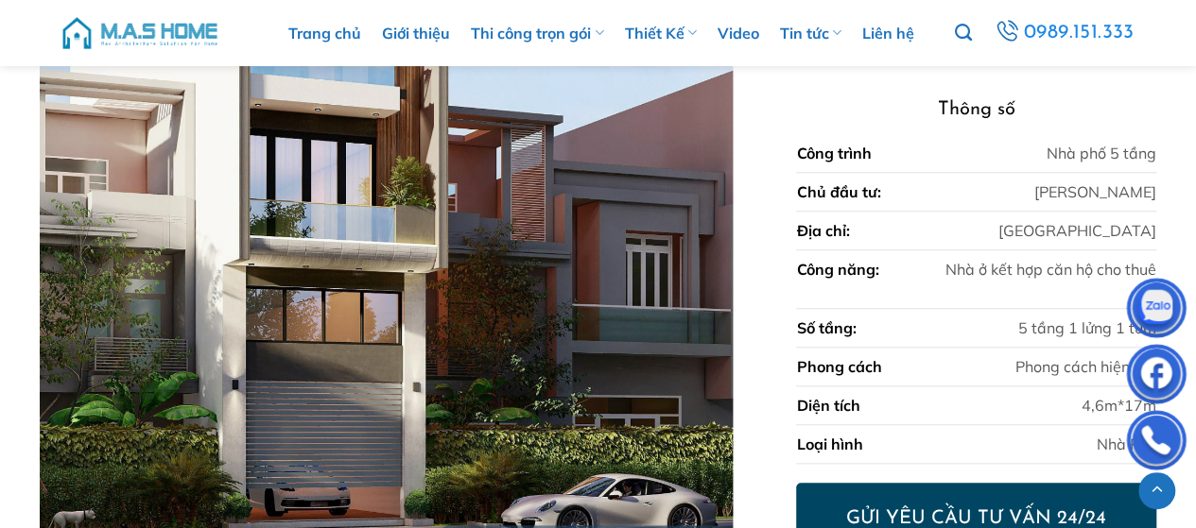
click at [580, 301] on div at bounding box center [408, 13] width 737 height 1069
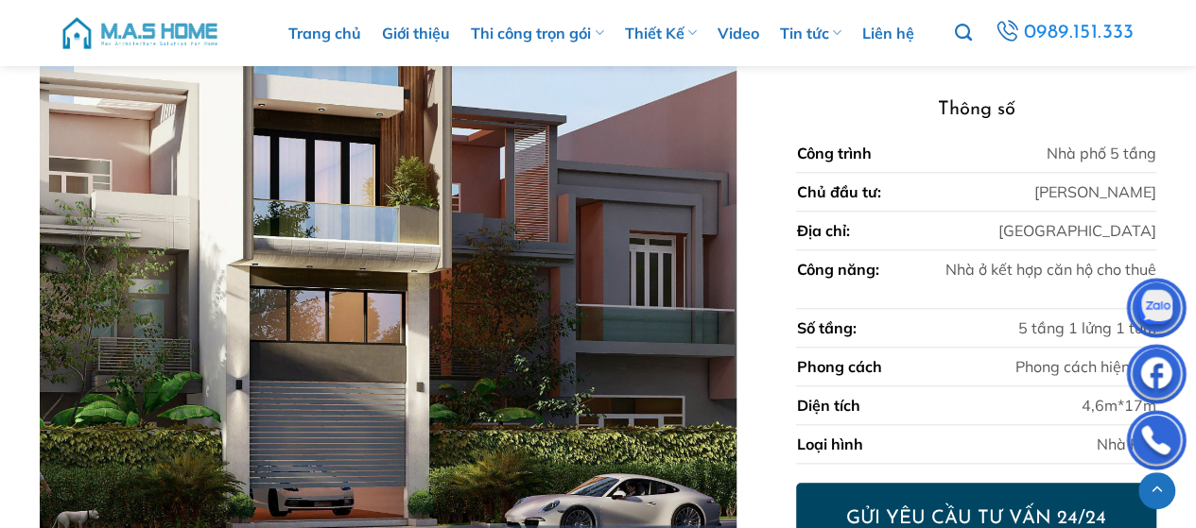
click at [246, 303] on div at bounding box center [408, 13] width 737 height 1069
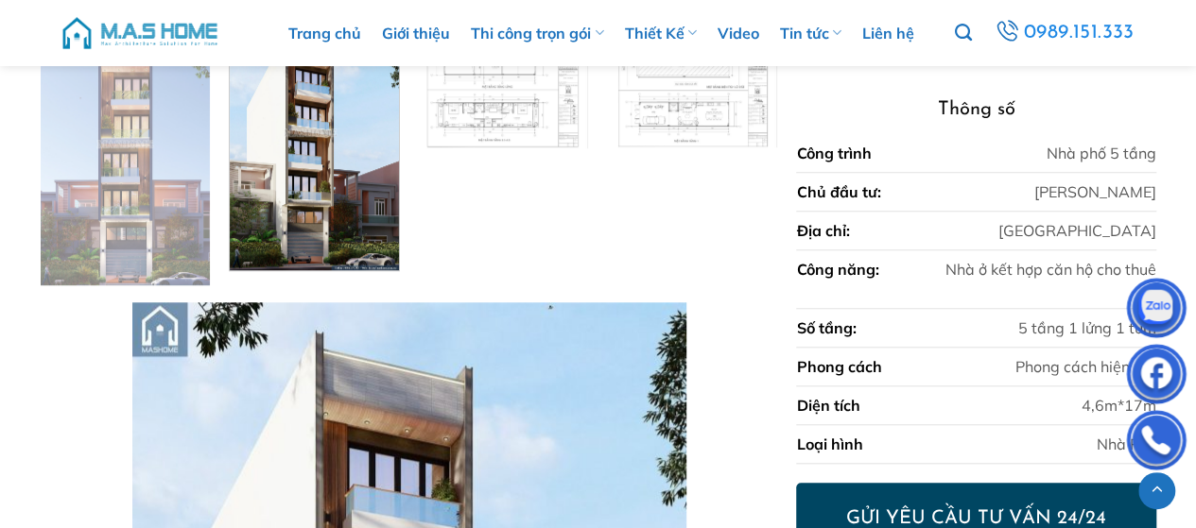
scroll to position [546, 0]
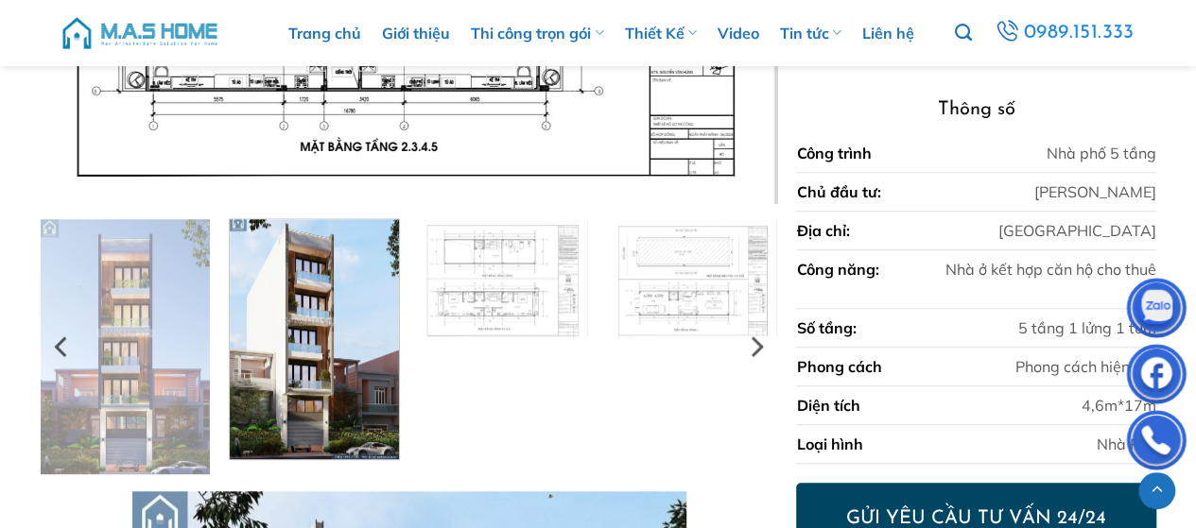
click at [359, 313] on img at bounding box center [314, 337] width 169 height 245
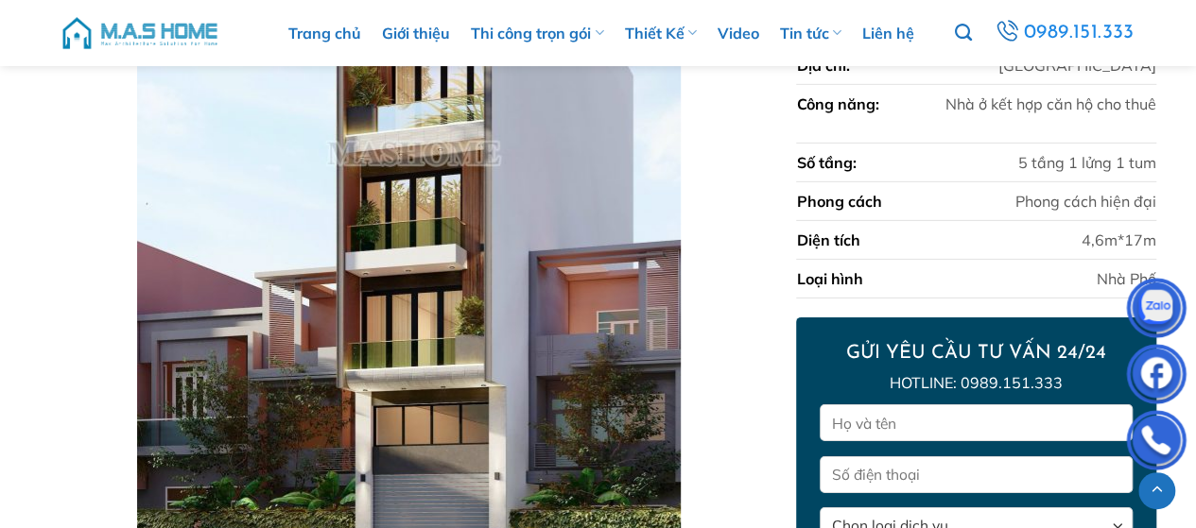
scroll to position [2910, 0]
